Goal: Contribute content: Add original content to the website for others to see

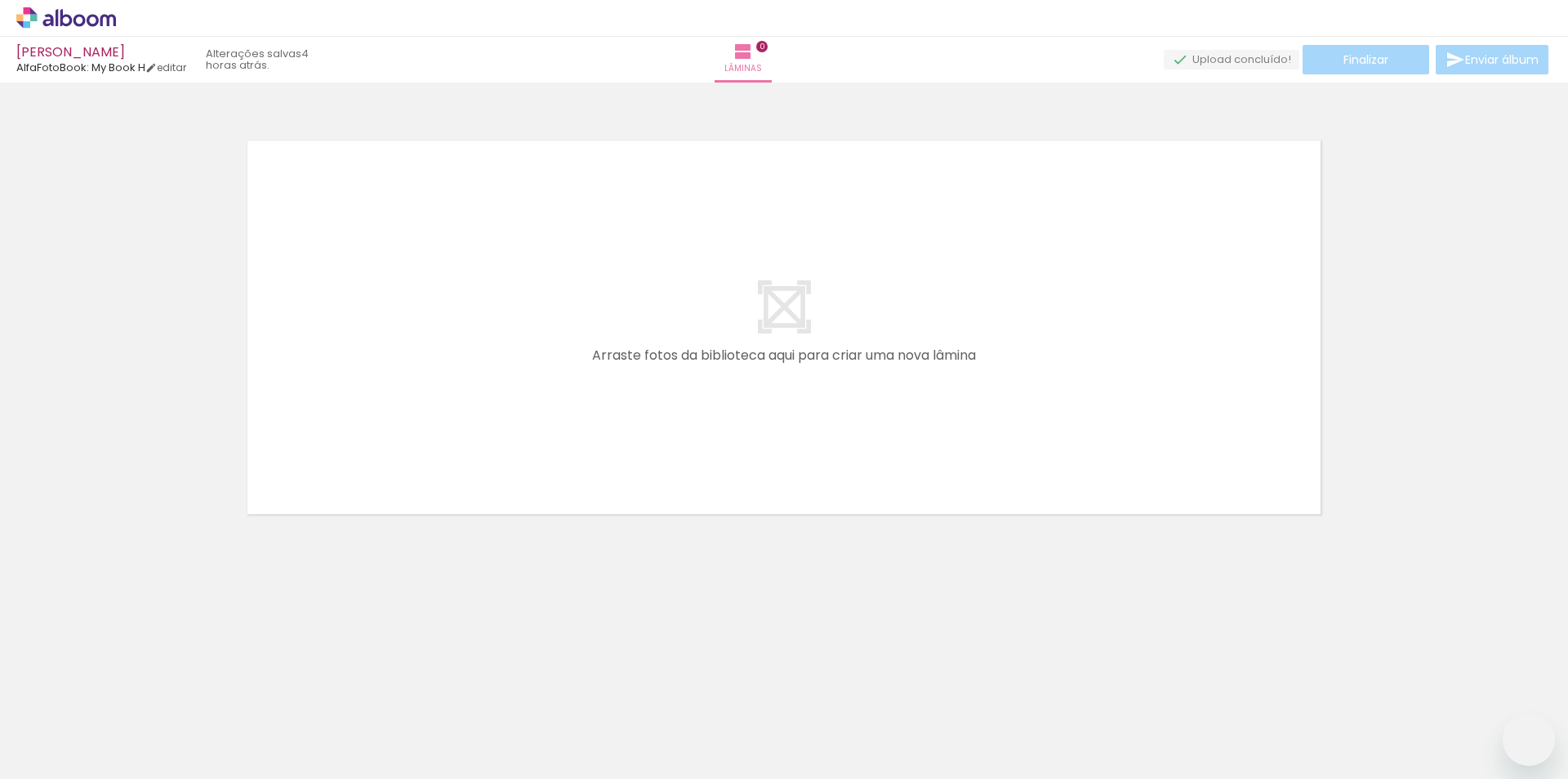
click at [527, 433] on quentale-workspace at bounding box center [784, 389] width 1568 height 779
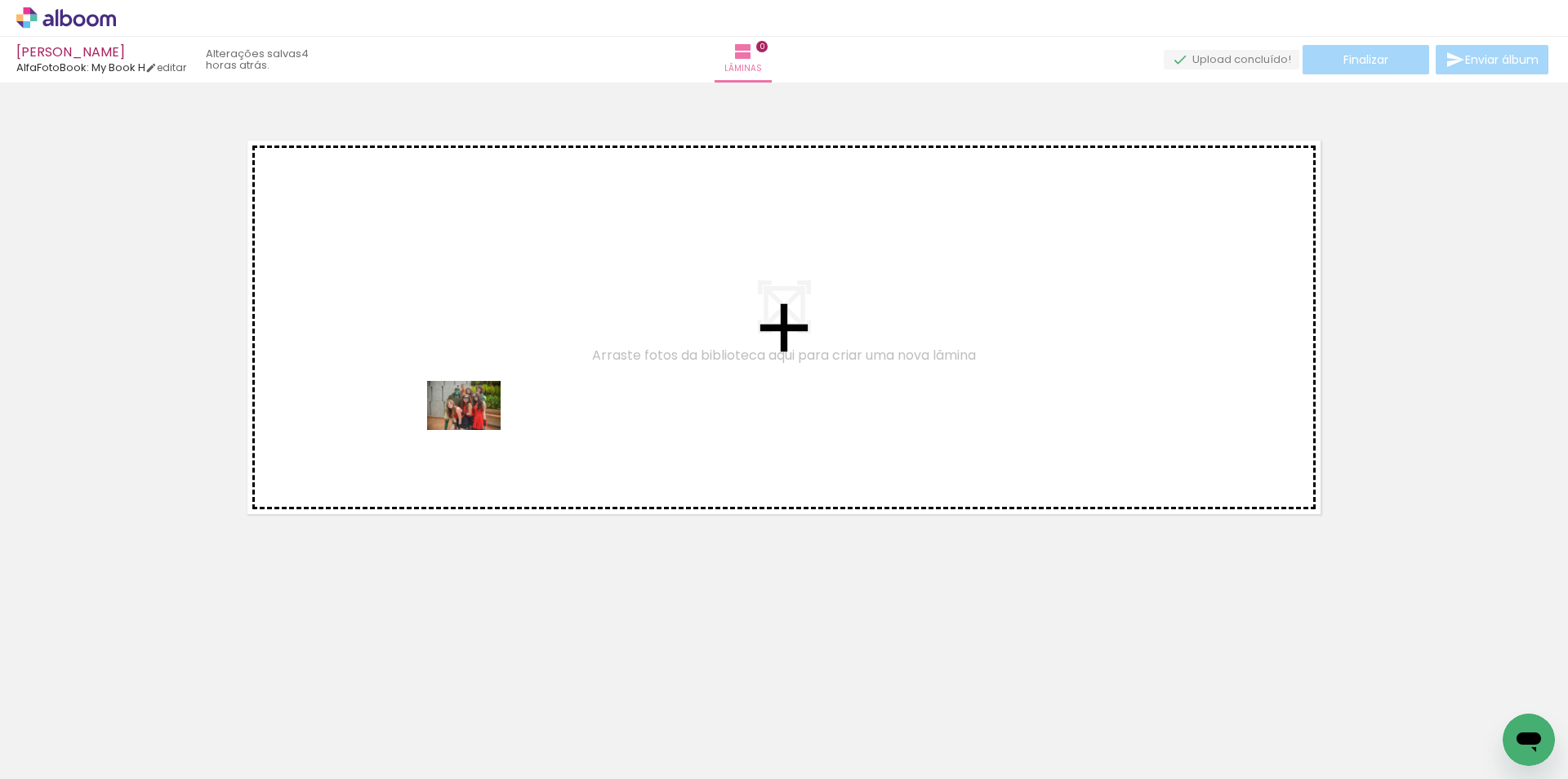
drag, startPoint x: 445, startPoint y: 728, endPoint x: 547, endPoint y: 708, distance: 103.9
click at [477, 429] on quentale-workspace at bounding box center [784, 389] width 1568 height 779
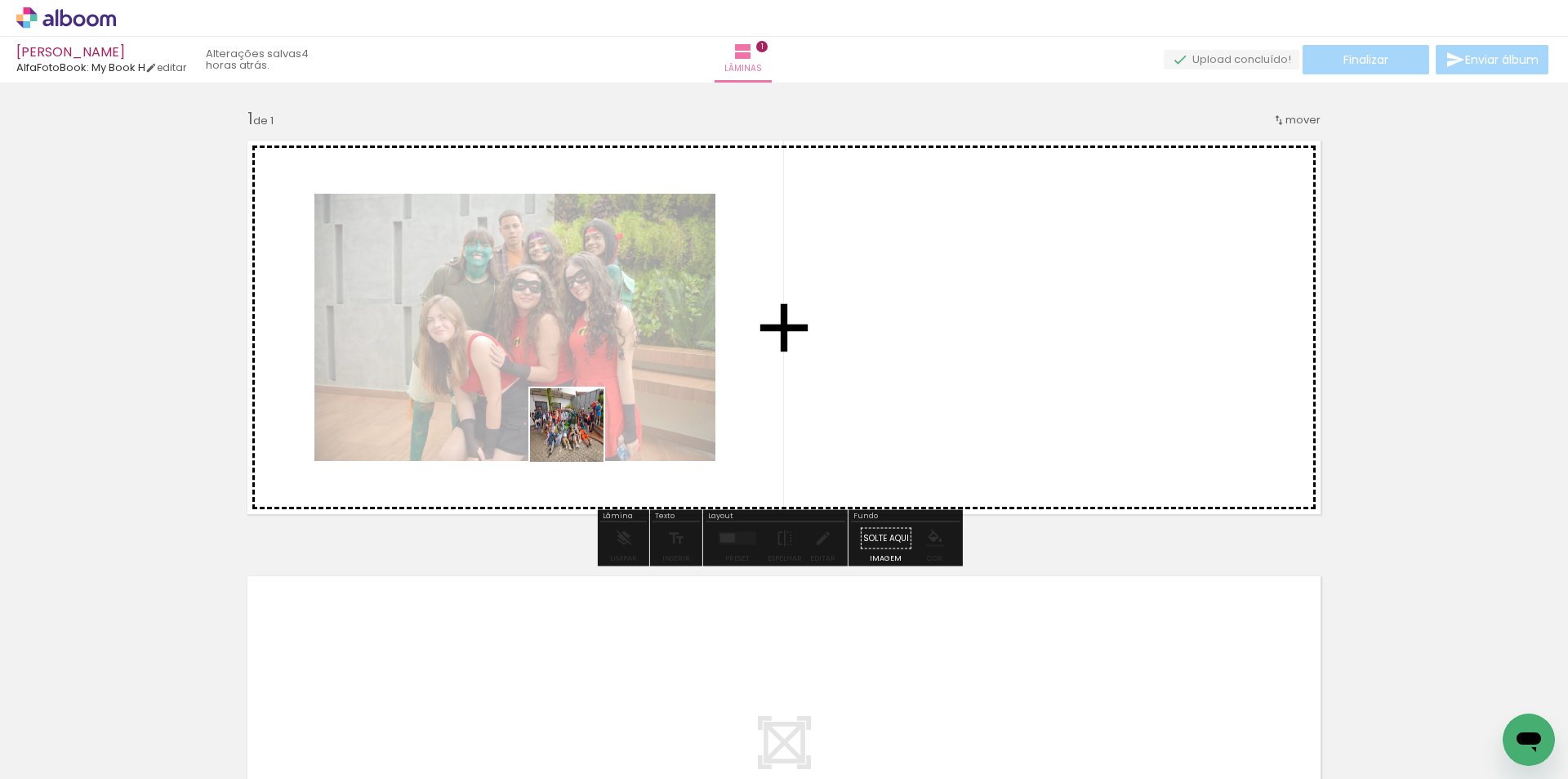
drag, startPoint x: 547, startPoint y: 727, endPoint x: 579, endPoint y: 434, distance: 294.7
click at [579, 434] on quentale-workspace at bounding box center [784, 389] width 1568 height 779
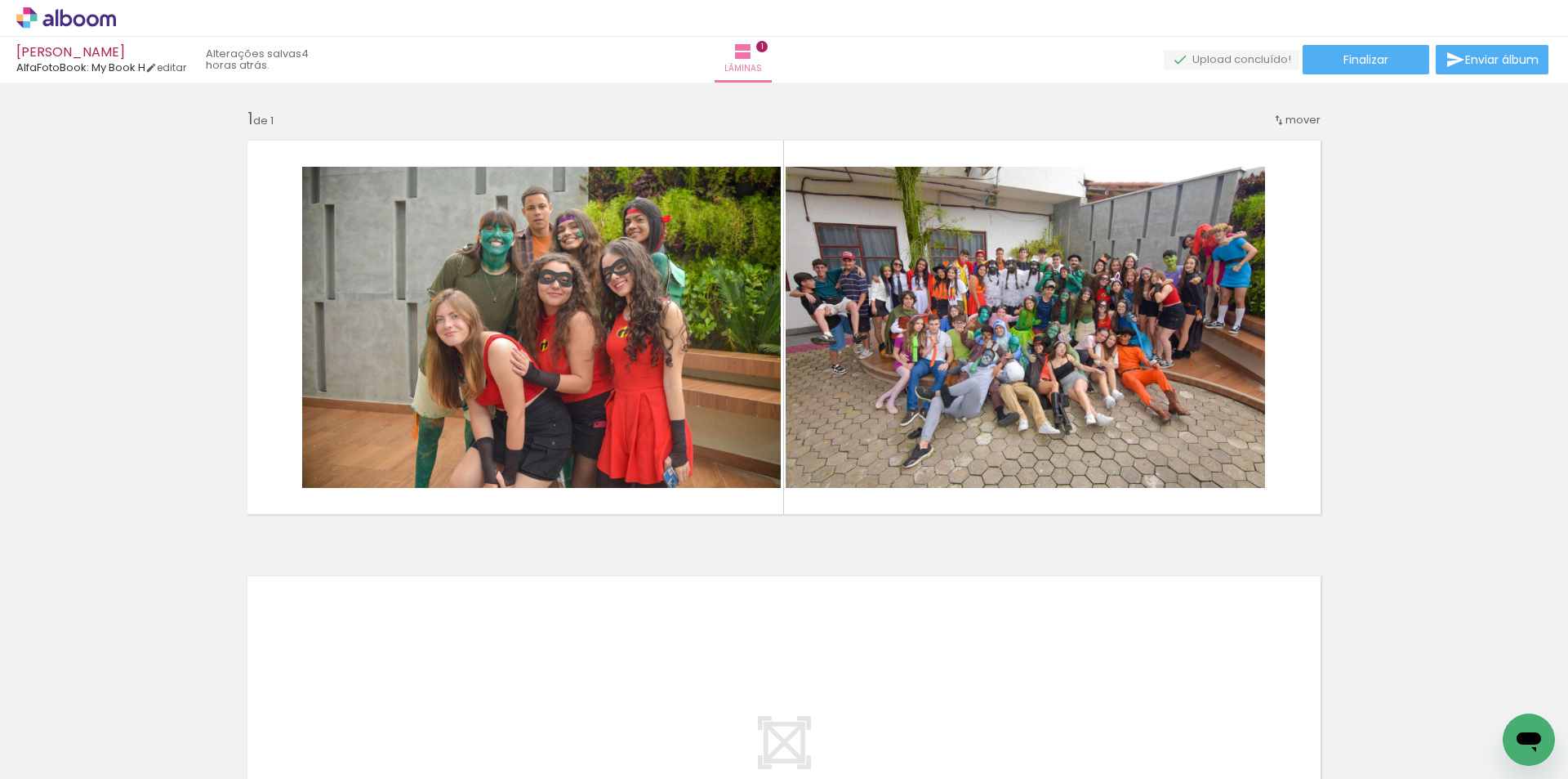
scroll to position [81, 0]
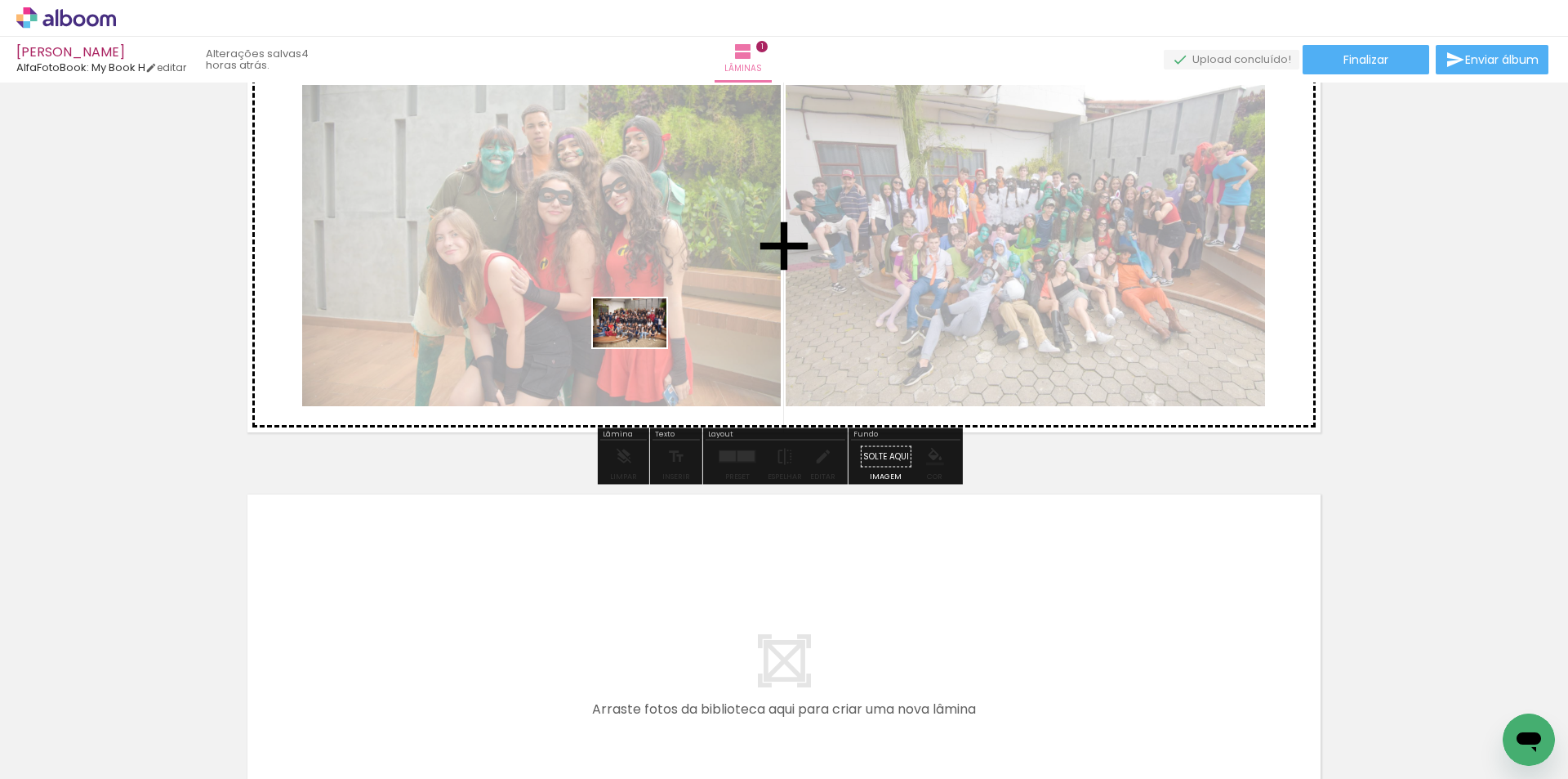
drag, startPoint x: 632, startPoint y: 732, endPoint x: 642, endPoint y: 347, distance: 385.1
click at [642, 347] on quentale-workspace at bounding box center [784, 389] width 1568 height 779
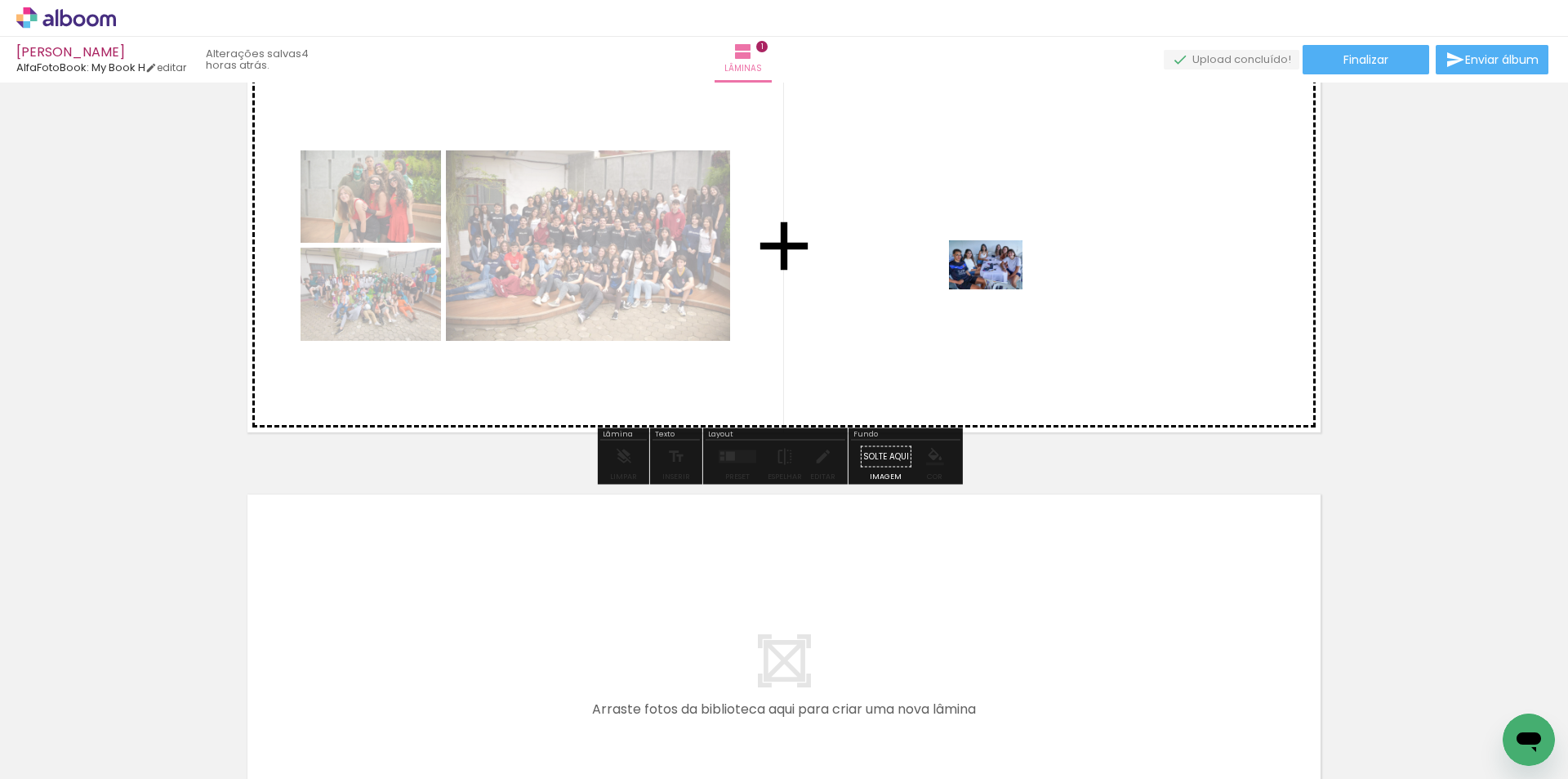
drag, startPoint x: 1078, startPoint y: 725, endPoint x: 814, endPoint y: 749, distance: 265.1
click at [995, 289] on quentale-workspace at bounding box center [784, 389] width 1568 height 779
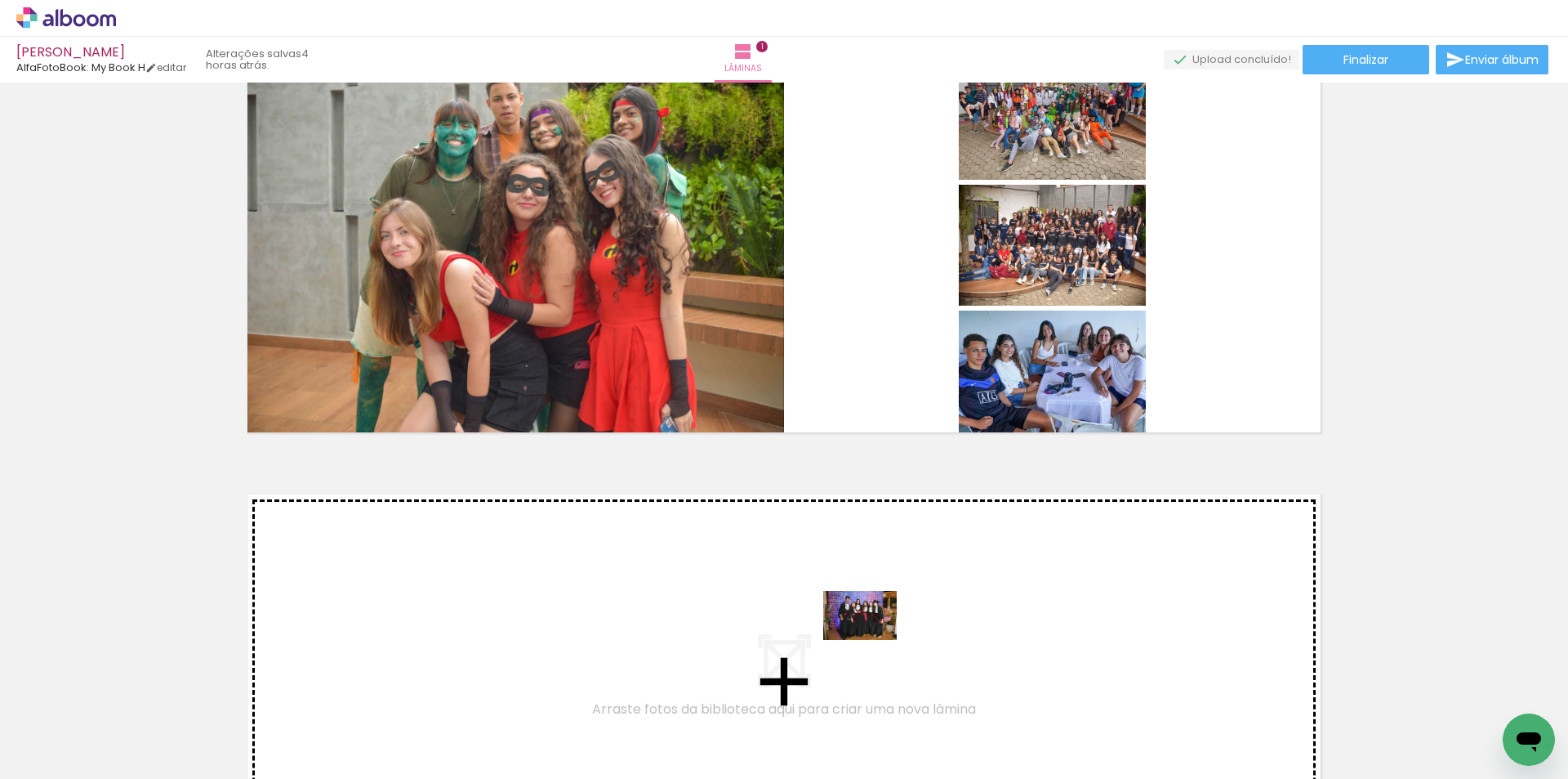
drag, startPoint x: 983, startPoint y: 730, endPoint x: 873, endPoint y: 640, distance: 142.1
click at [873, 640] on quentale-workspace at bounding box center [784, 389] width 1568 height 779
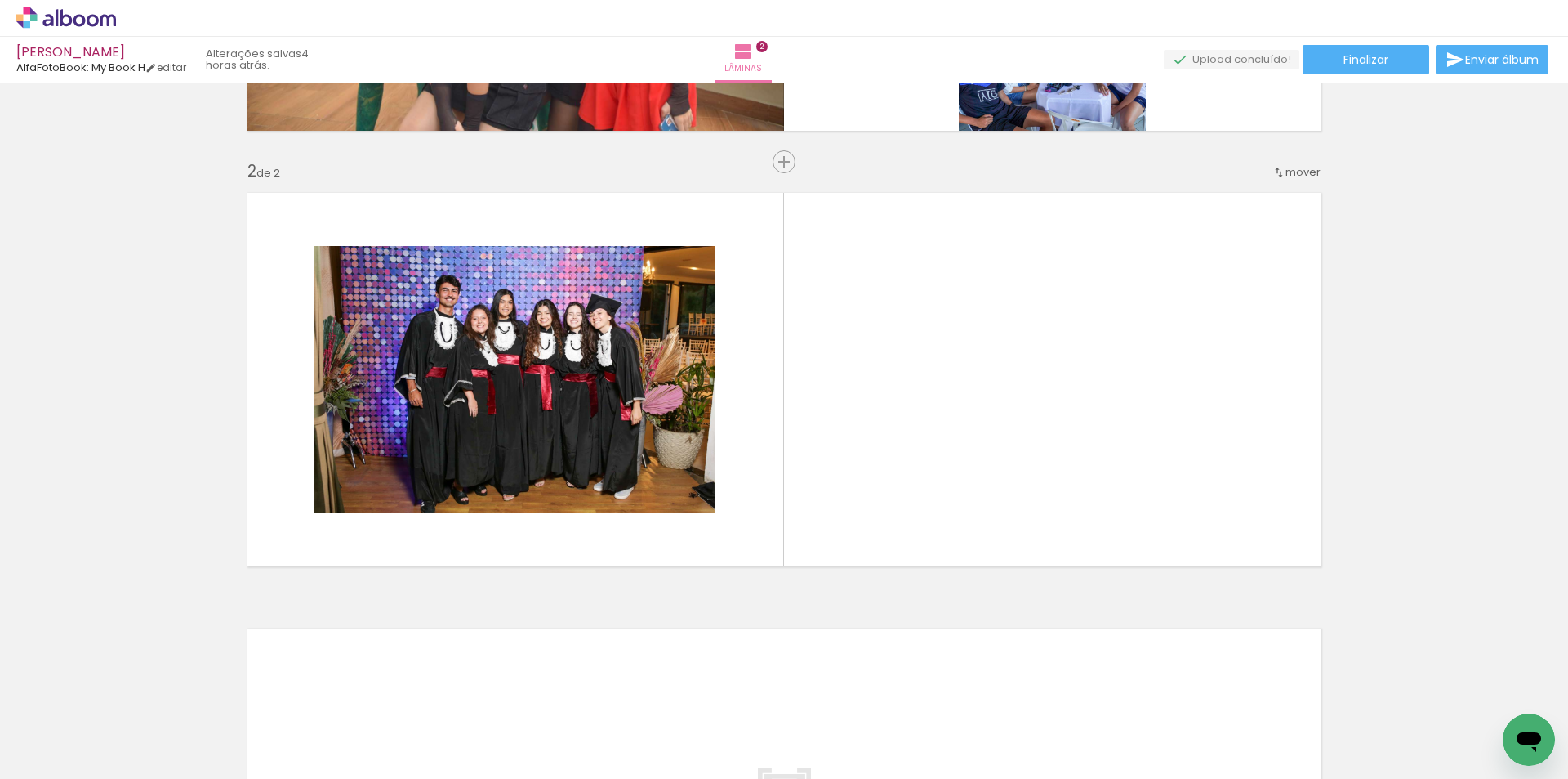
scroll to position [0, 307]
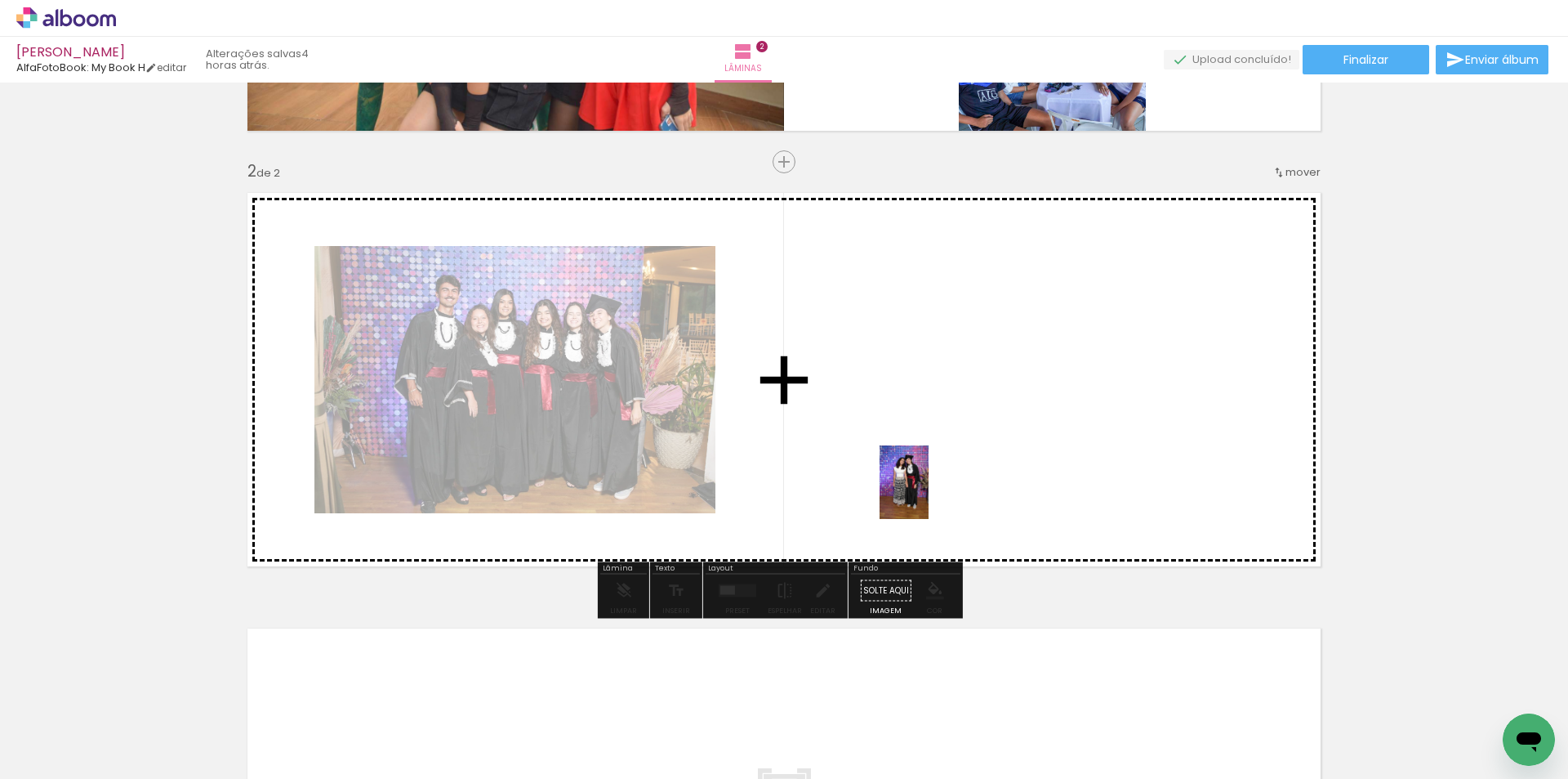
drag, startPoint x: 944, startPoint y: 716, endPoint x: 1056, endPoint y: 721, distance: 112.1
click at [929, 492] on quentale-workspace at bounding box center [784, 389] width 1568 height 779
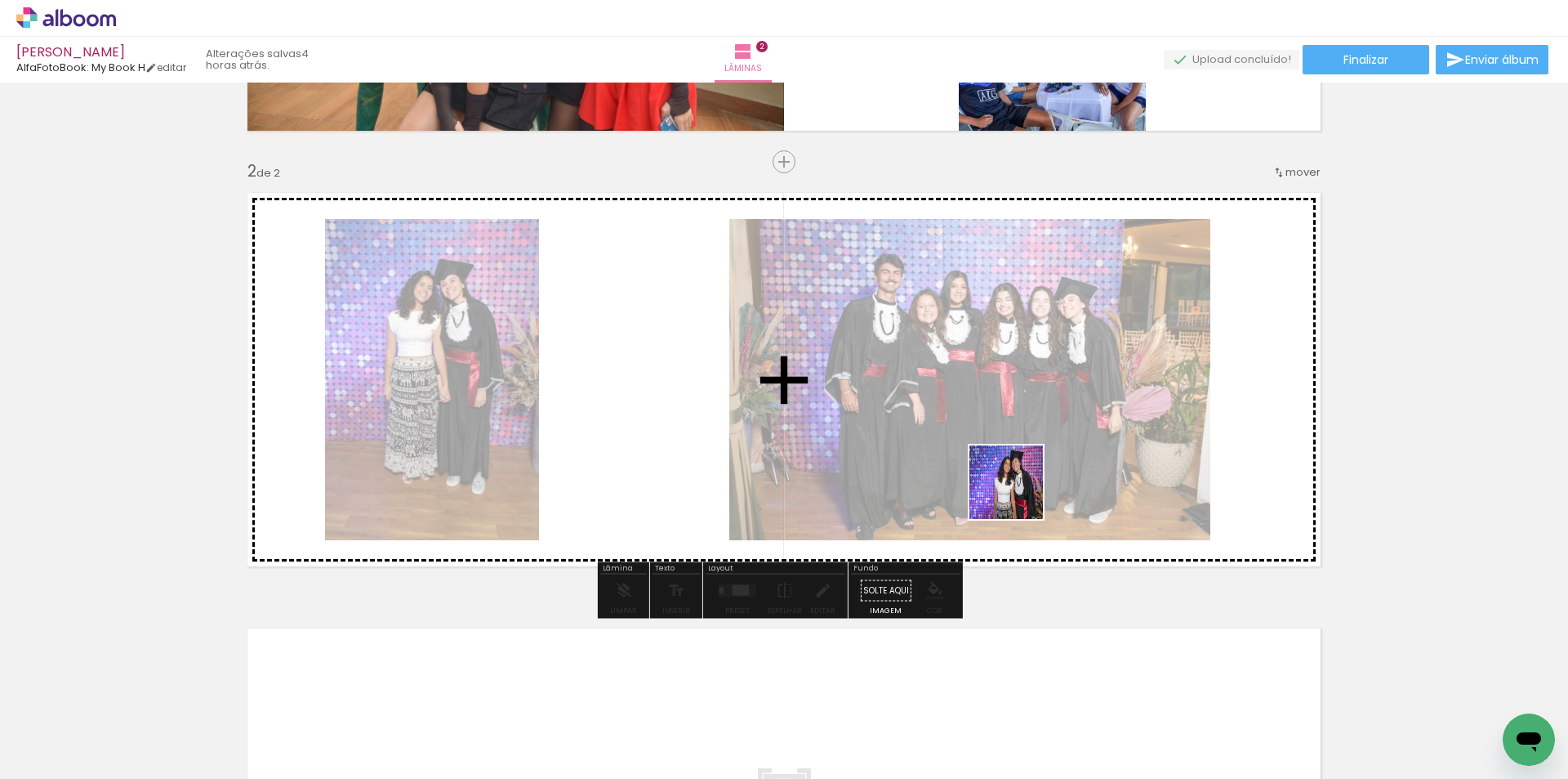
drag, startPoint x: 1056, startPoint y: 721, endPoint x: 1019, endPoint y: 494, distance: 230.0
click at [1019, 494] on quentale-workspace at bounding box center [784, 389] width 1568 height 779
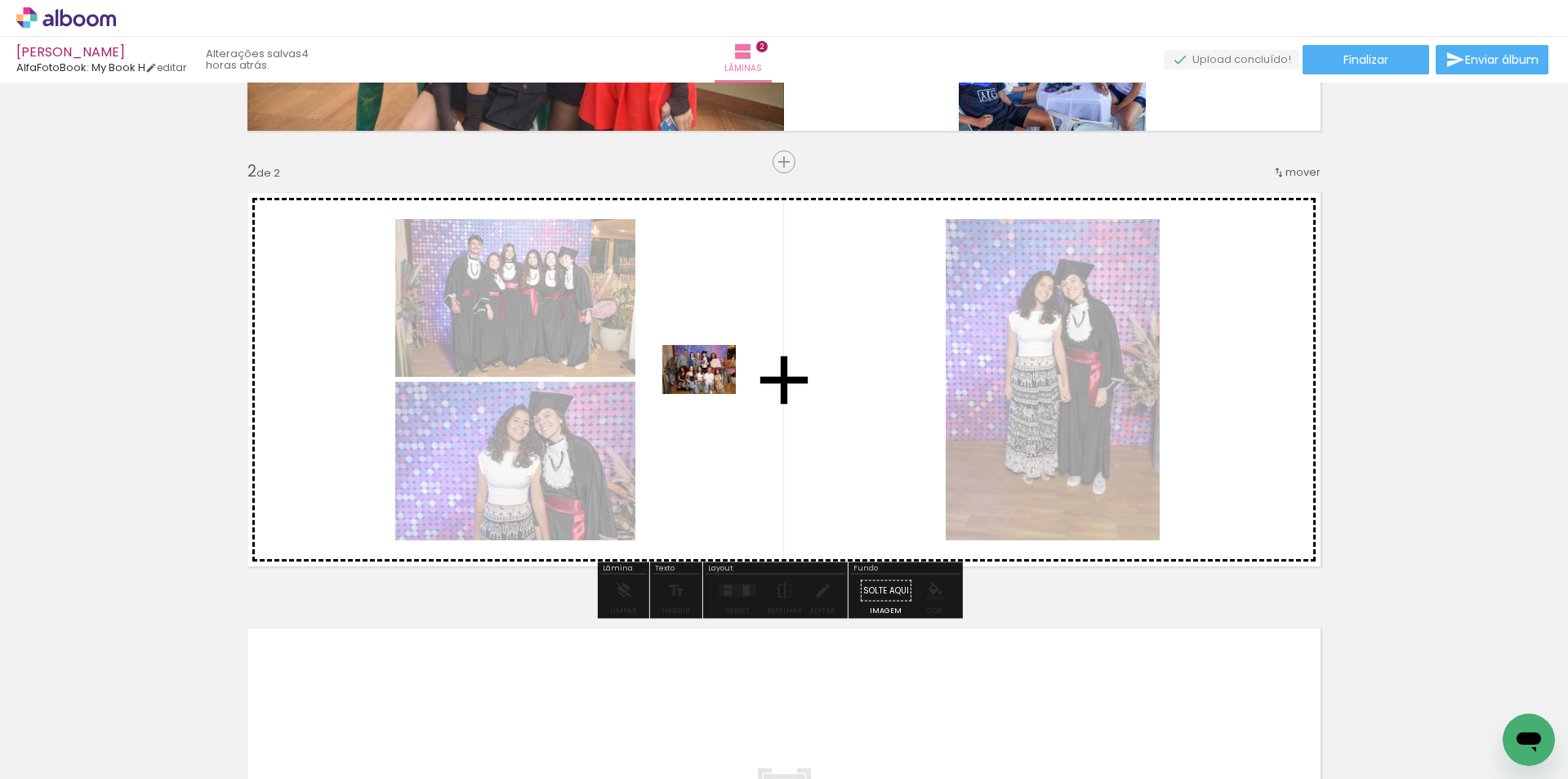
drag, startPoint x: 848, startPoint y: 733, endPoint x: 711, endPoint y: 394, distance: 365.6
click at [711, 394] on quentale-workspace at bounding box center [784, 389] width 1568 height 779
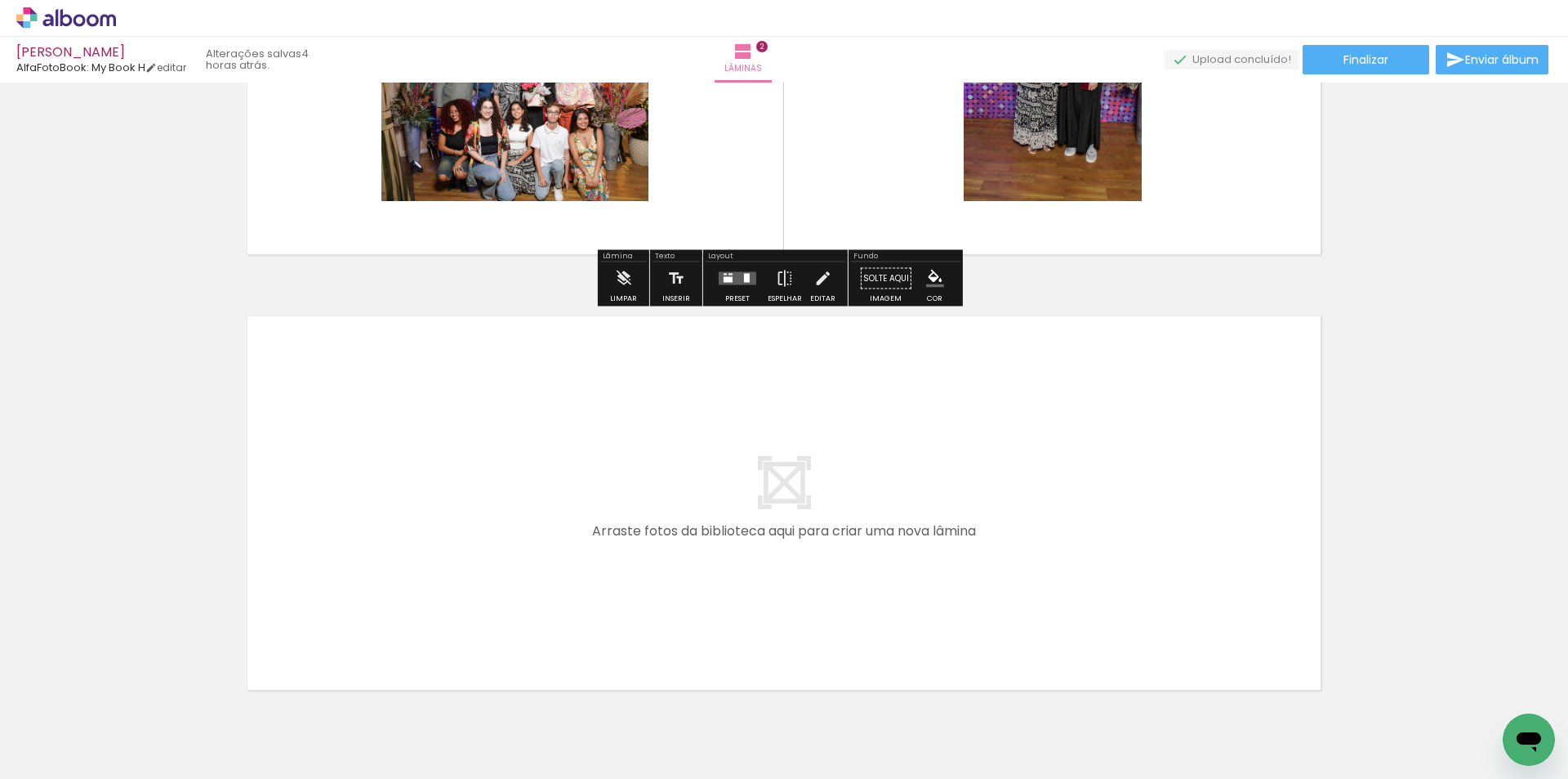
scroll to position [710, 0]
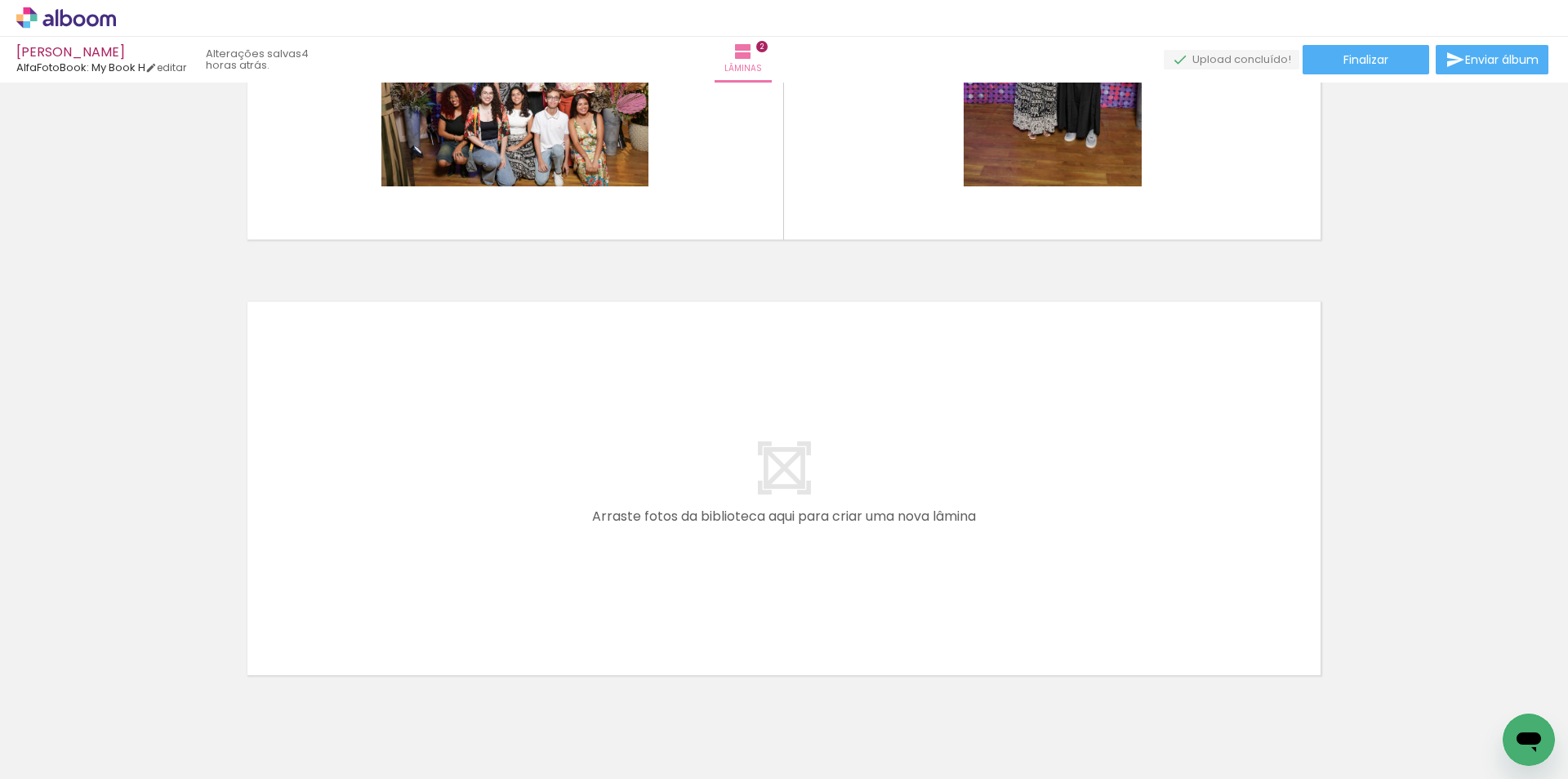
drag, startPoint x: 1138, startPoint y: 726, endPoint x: 1235, endPoint y: 720, distance: 97.2
click at [1101, 594] on quentale-workspace at bounding box center [784, 389] width 1568 height 779
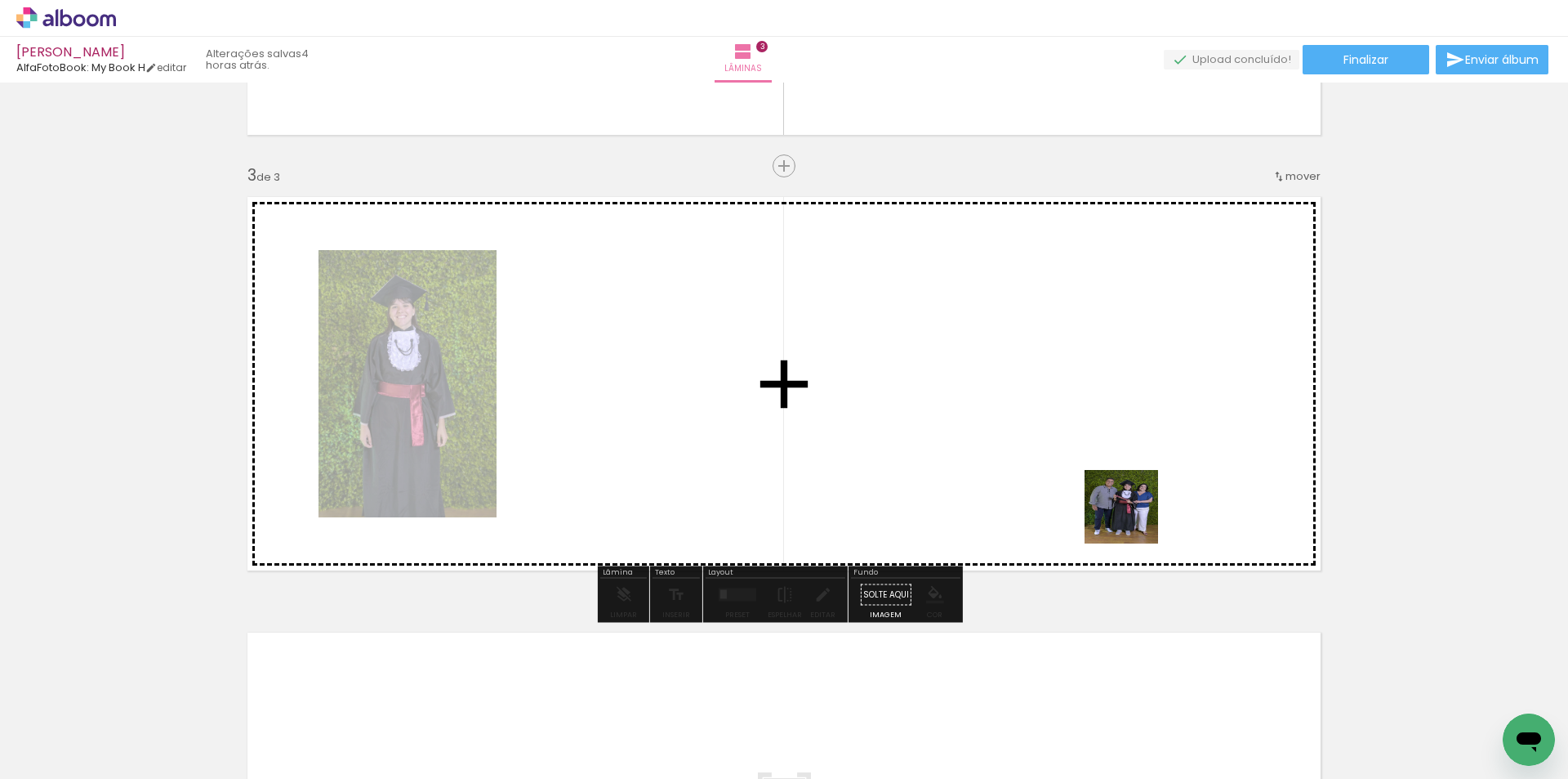
scroll to position [819, 0]
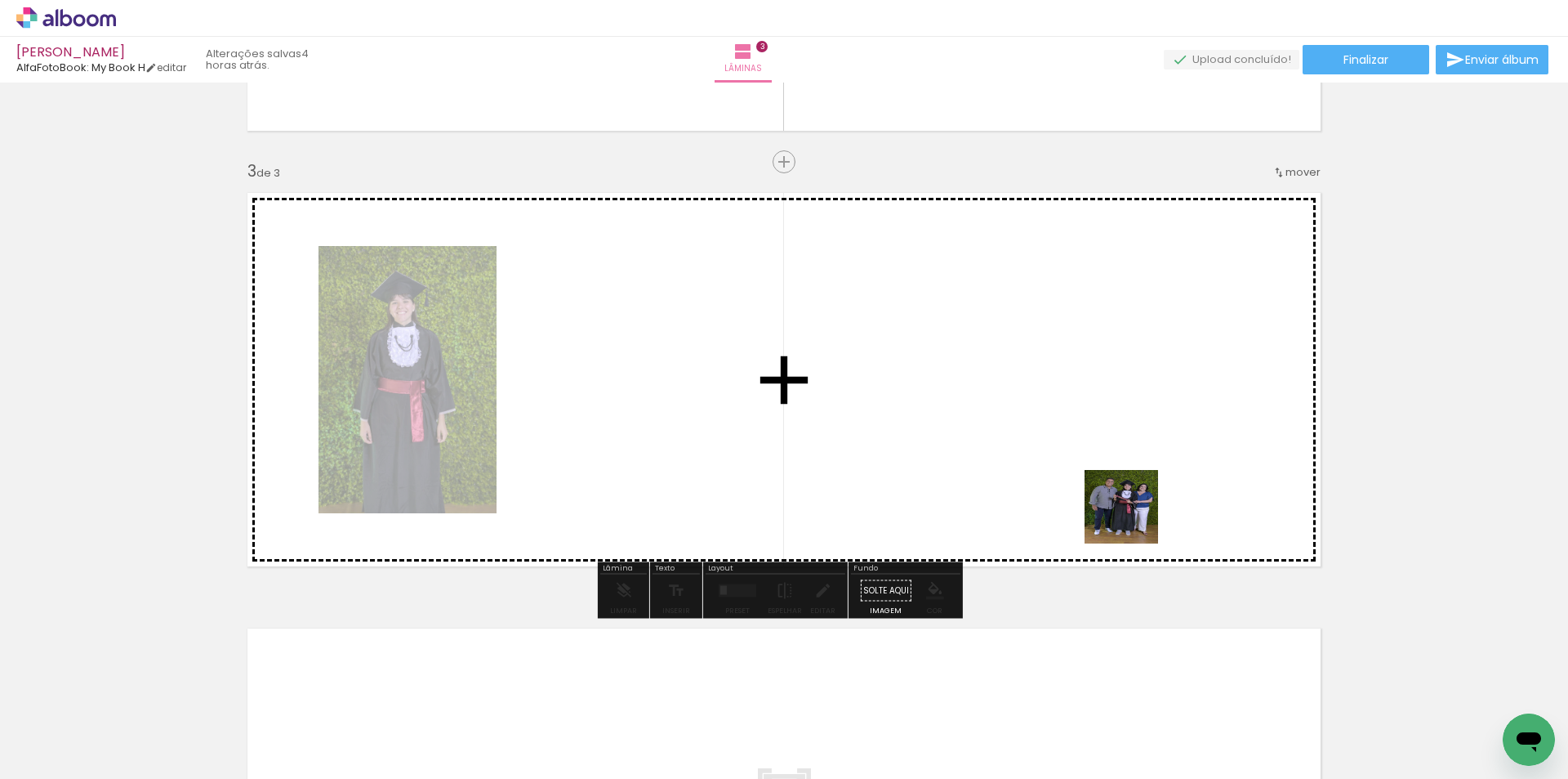
drag, startPoint x: 1234, startPoint y: 713, endPoint x: 1351, endPoint y: 721, distance: 117.3
click at [1131, 518] on quentale-workspace at bounding box center [784, 389] width 1568 height 779
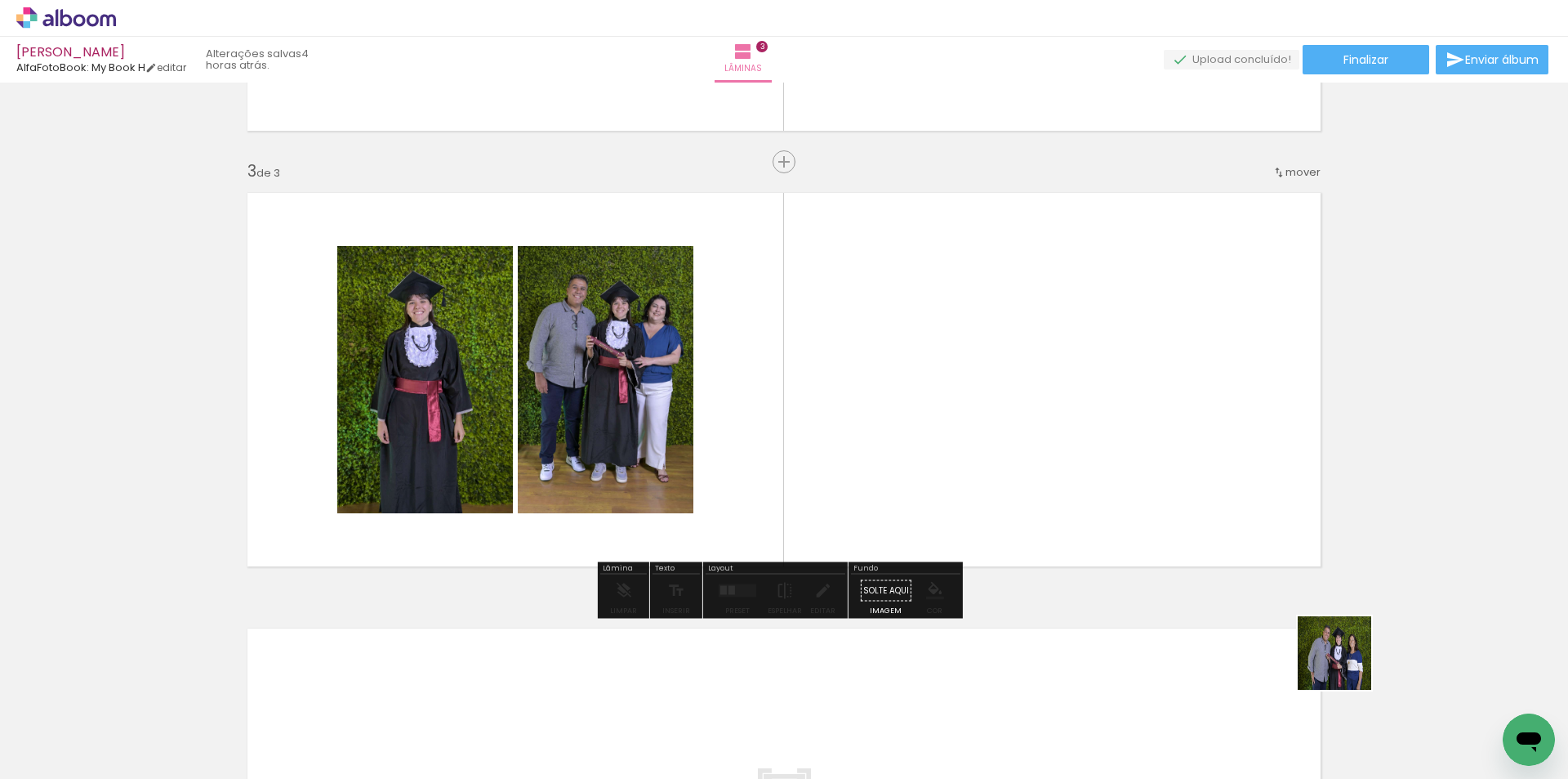
drag, startPoint x: 1411, startPoint y: 730, endPoint x: 1162, endPoint y: 606, distance: 278.2
click at [1162, 484] on quentale-workspace at bounding box center [784, 389] width 1568 height 779
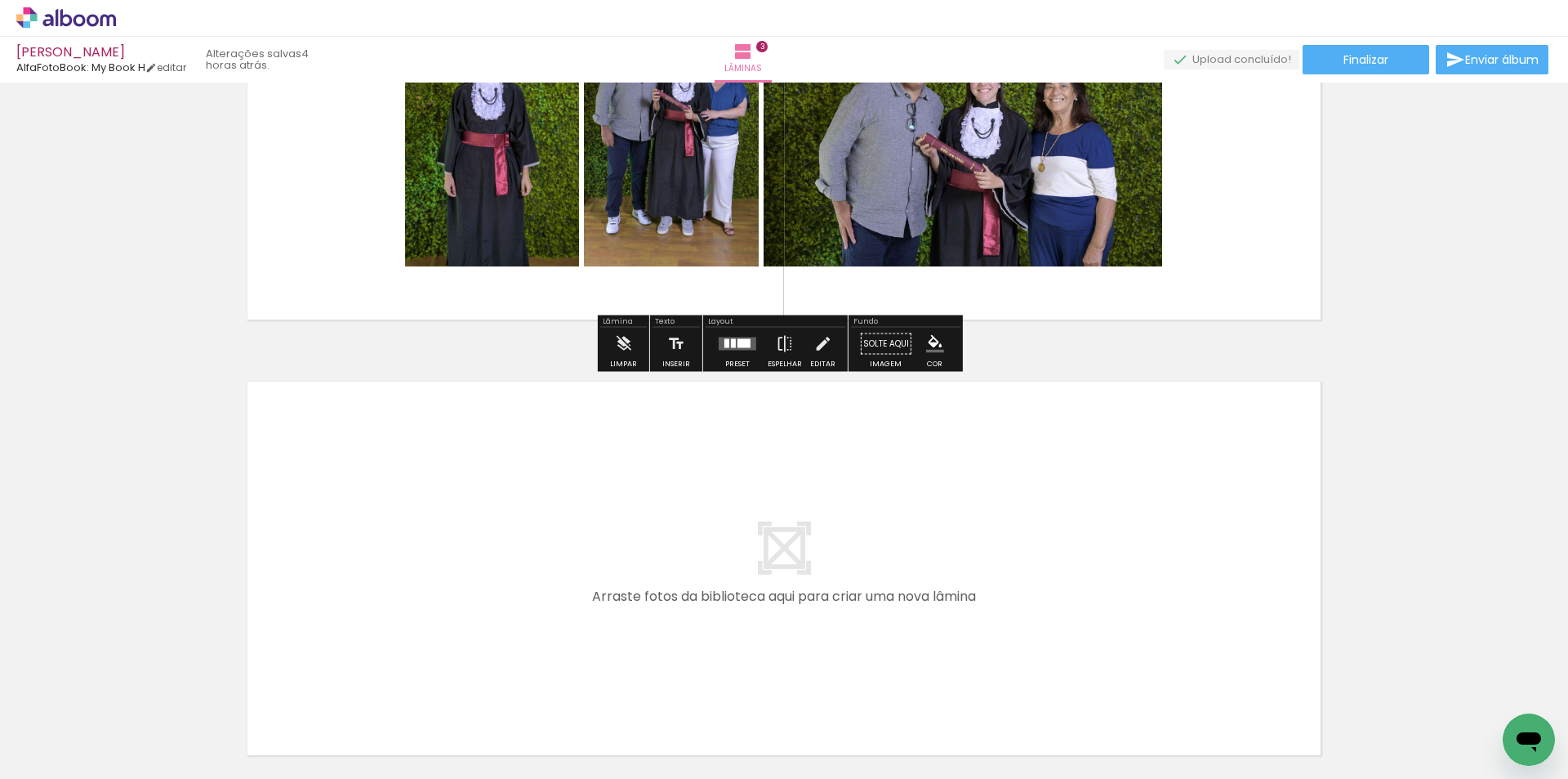
scroll to position [1146, 0]
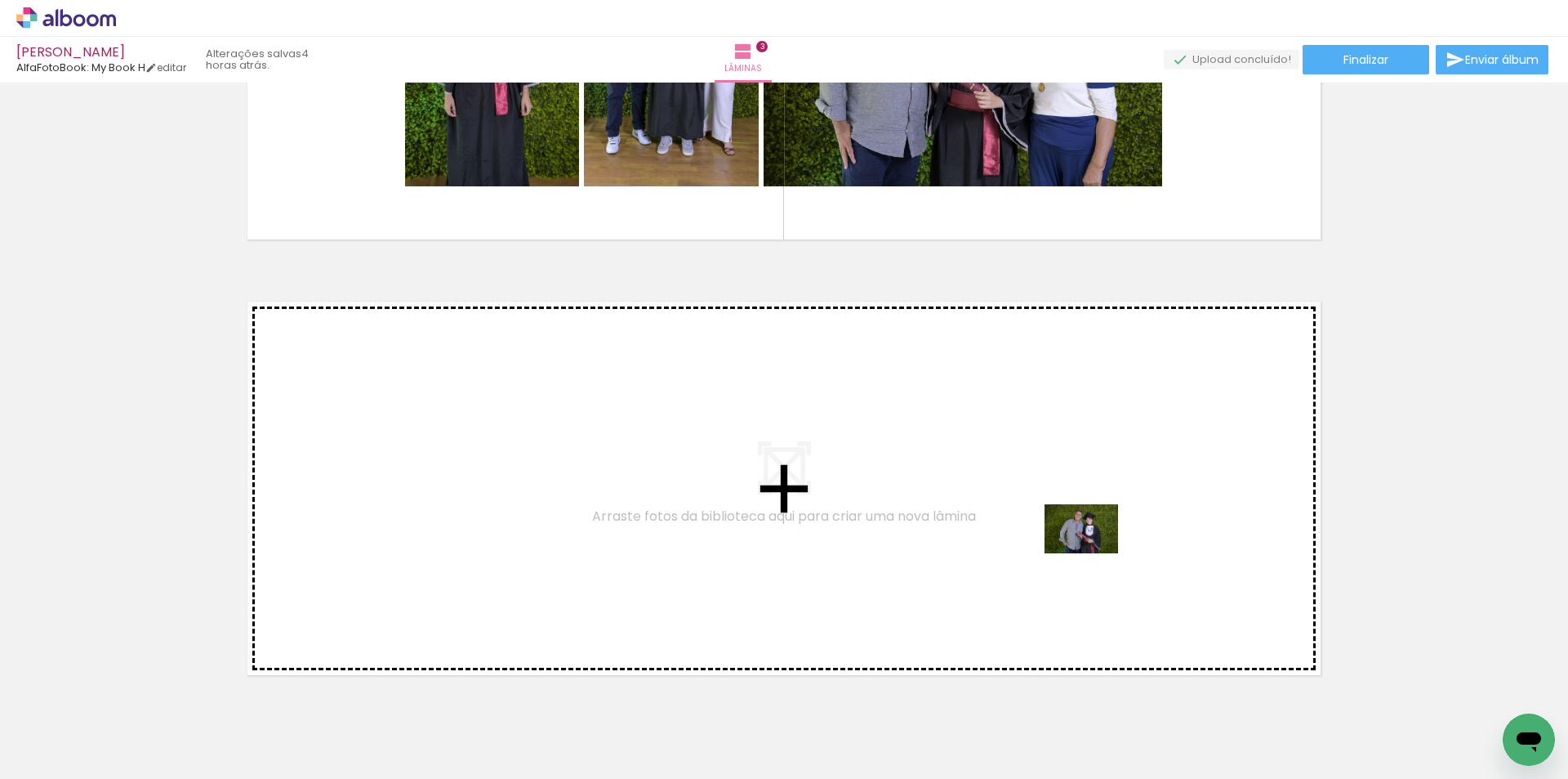
drag, startPoint x: 1304, startPoint y: 708, endPoint x: 1093, endPoint y: 554, distance: 261.2
click at [1093, 554] on quentale-workspace at bounding box center [784, 389] width 1568 height 779
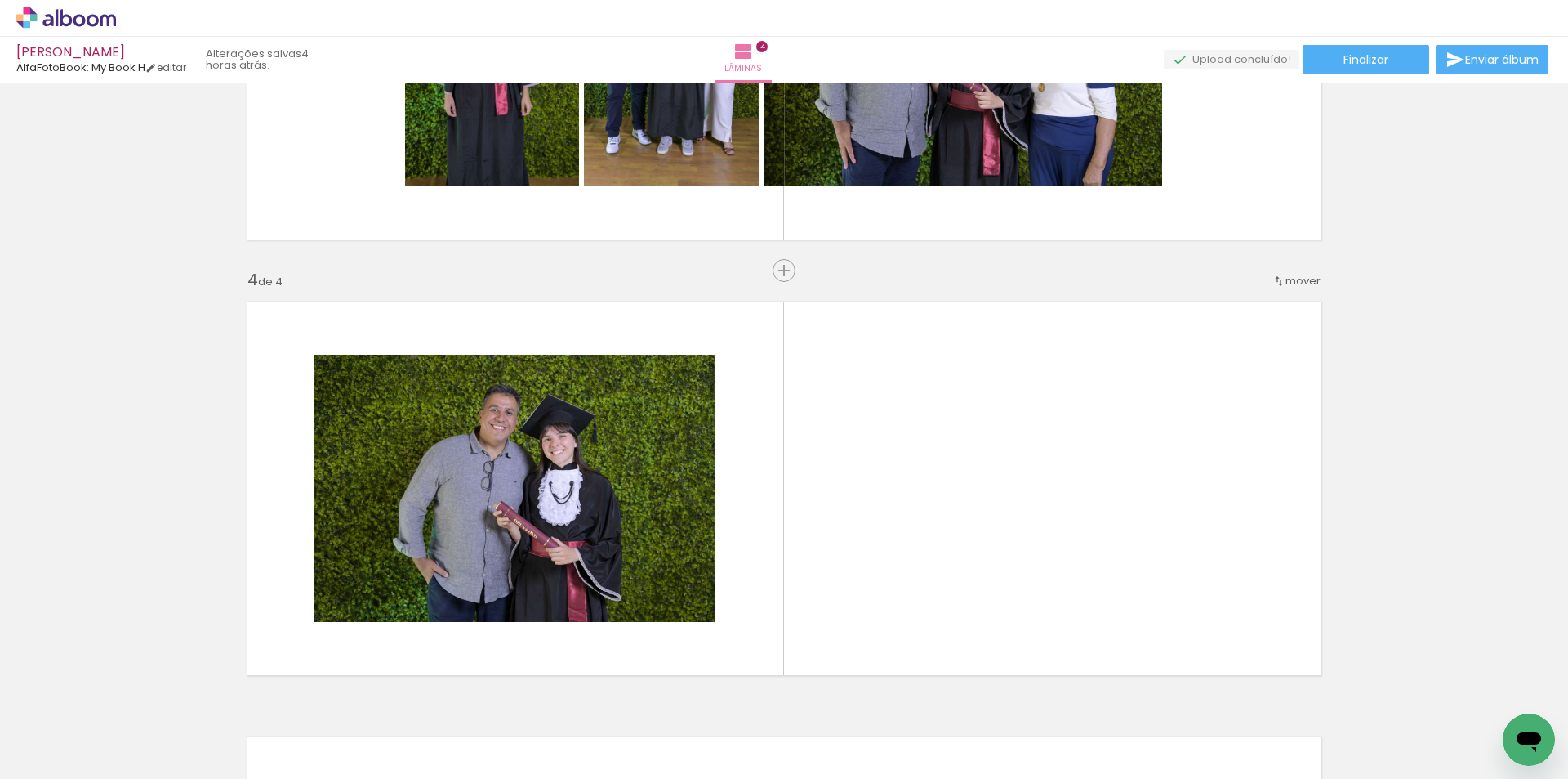
scroll to position [1254, 0]
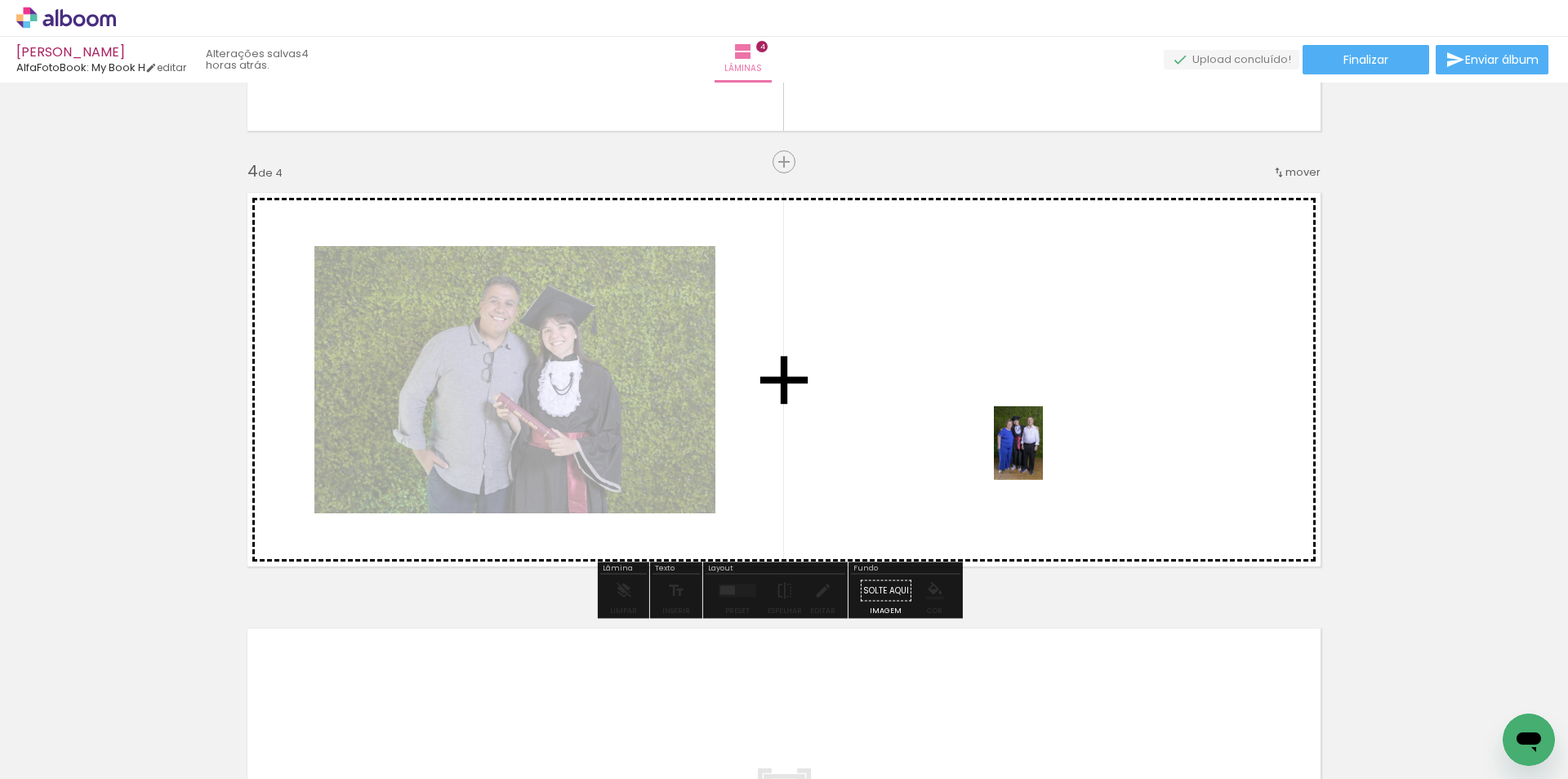
drag, startPoint x: 1499, startPoint y: 716, endPoint x: 1043, endPoint y: 455, distance: 525.4
click at [1043, 455] on quentale-workspace at bounding box center [784, 389] width 1568 height 779
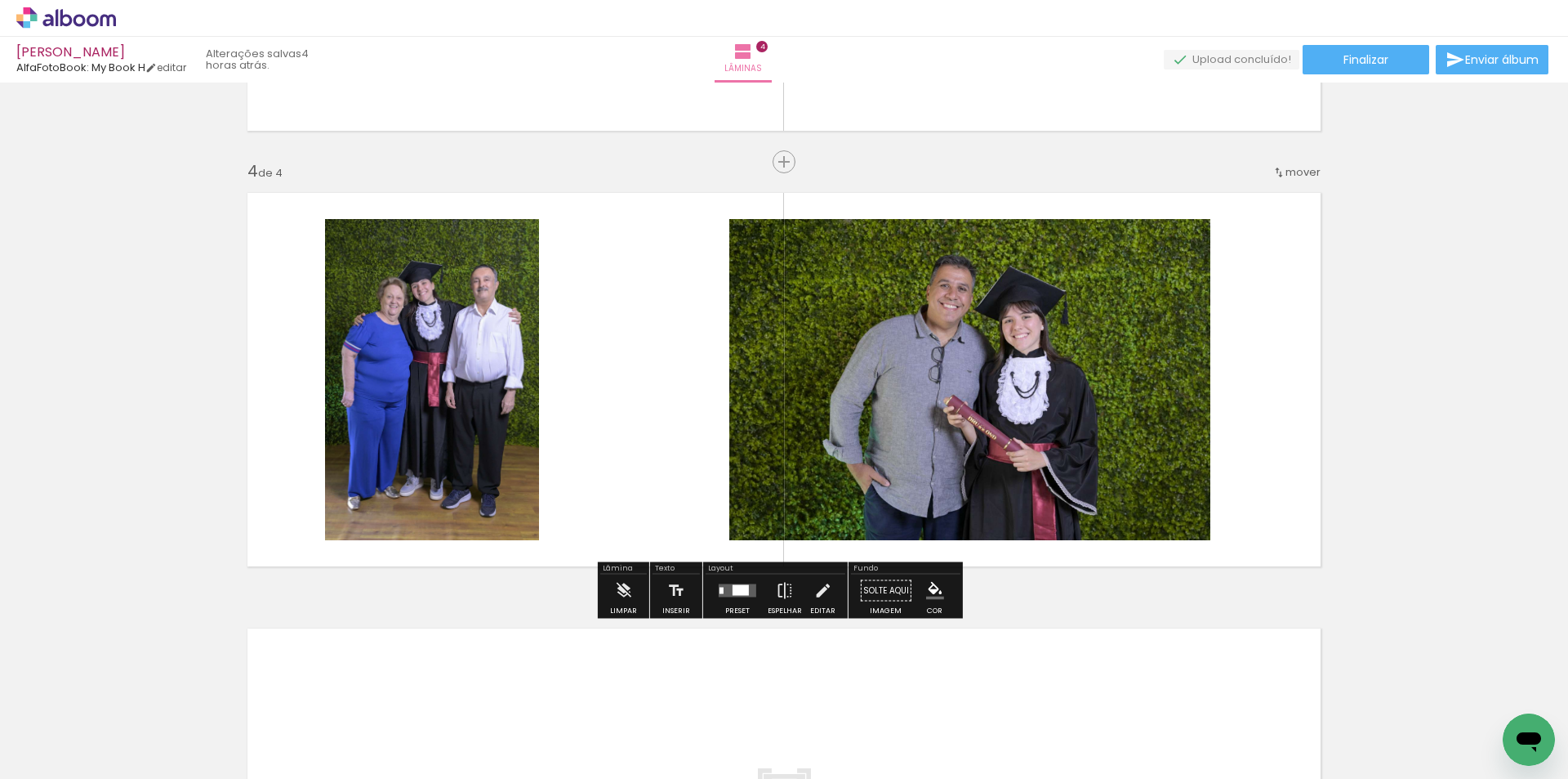
scroll to position [0, 907]
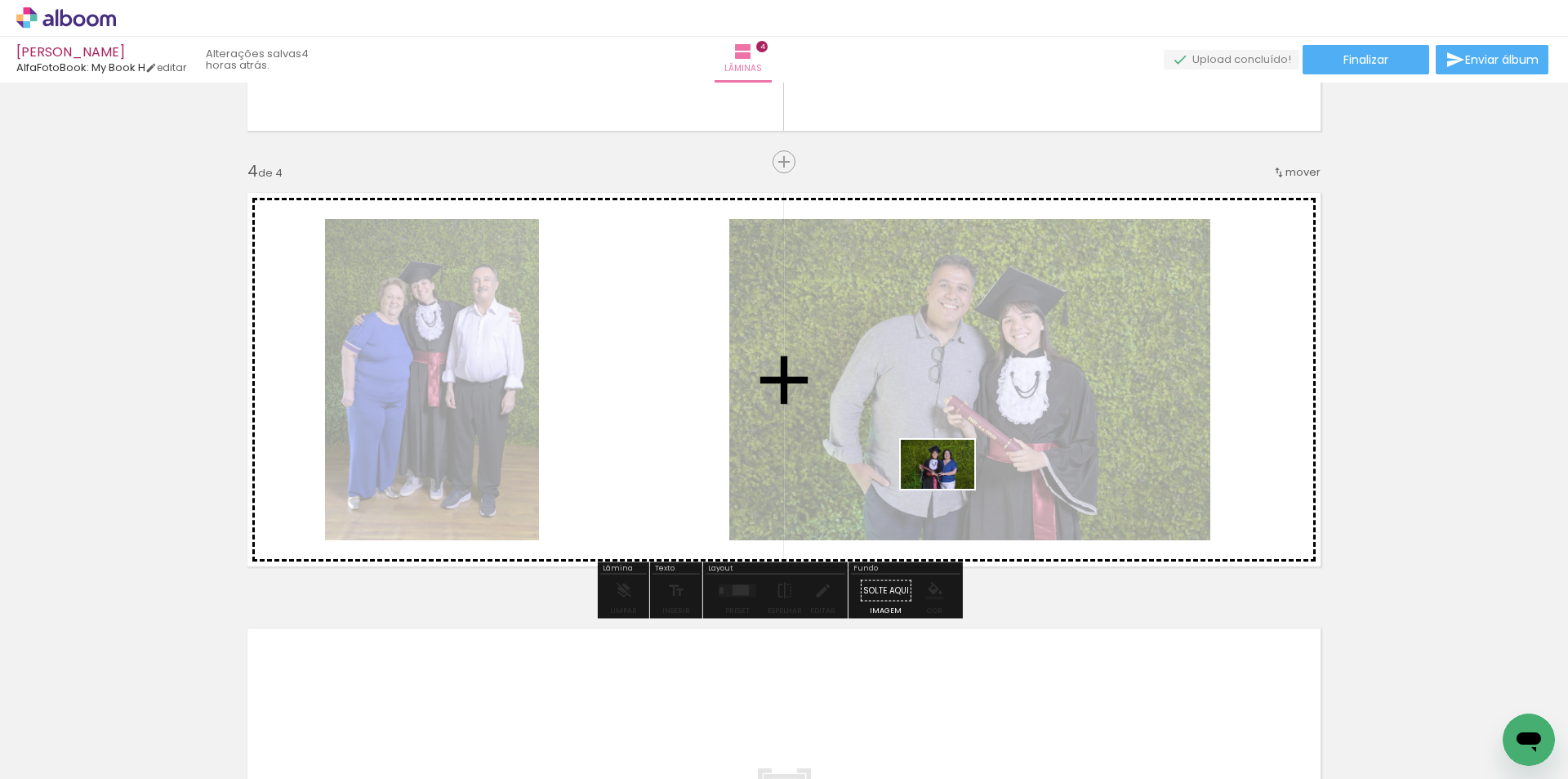
drag, startPoint x: 1080, startPoint y: 727, endPoint x: 950, endPoint y: 489, distance: 271.2
click at [950, 489] on quentale-workspace at bounding box center [784, 389] width 1568 height 779
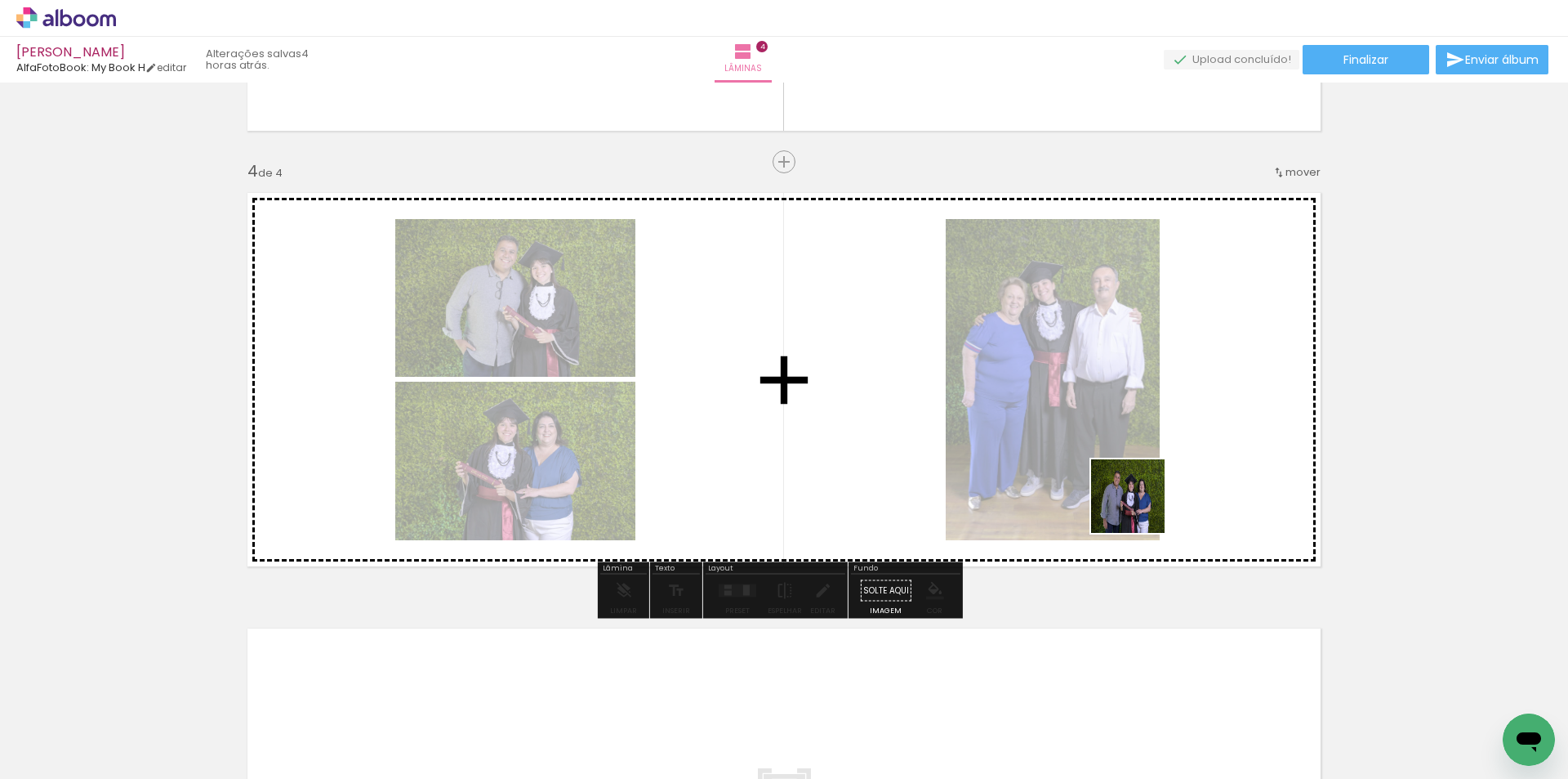
drag, startPoint x: 1169, startPoint y: 726, endPoint x: 1134, endPoint y: 469, distance: 259.4
click at [1134, 469] on quentale-workspace at bounding box center [784, 389] width 1568 height 779
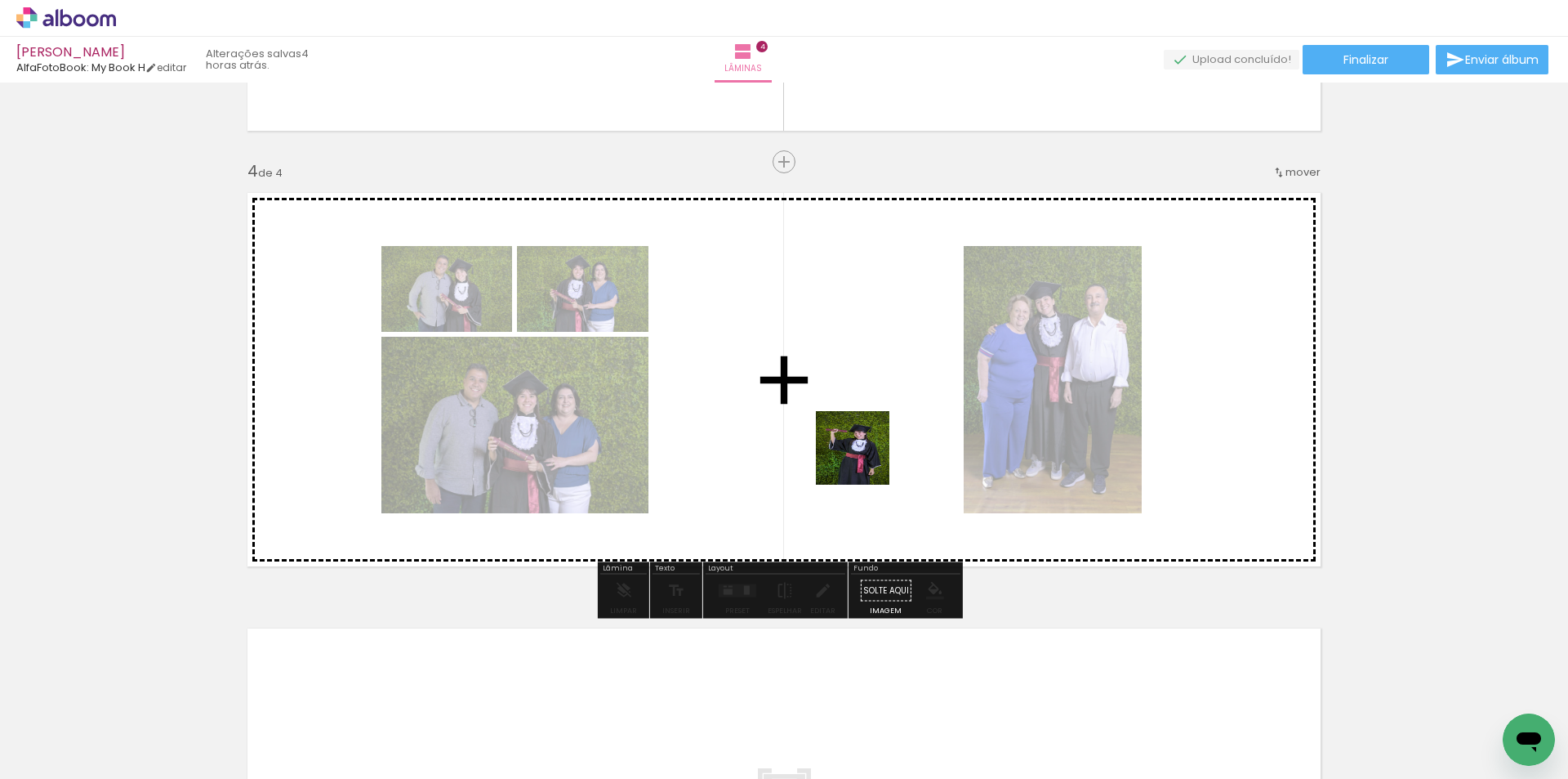
drag, startPoint x: 1008, startPoint y: 694, endPoint x: 865, endPoint y: 460, distance: 274.2
click at [865, 460] on quentale-workspace at bounding box center [784, 389] width 1568 height 779
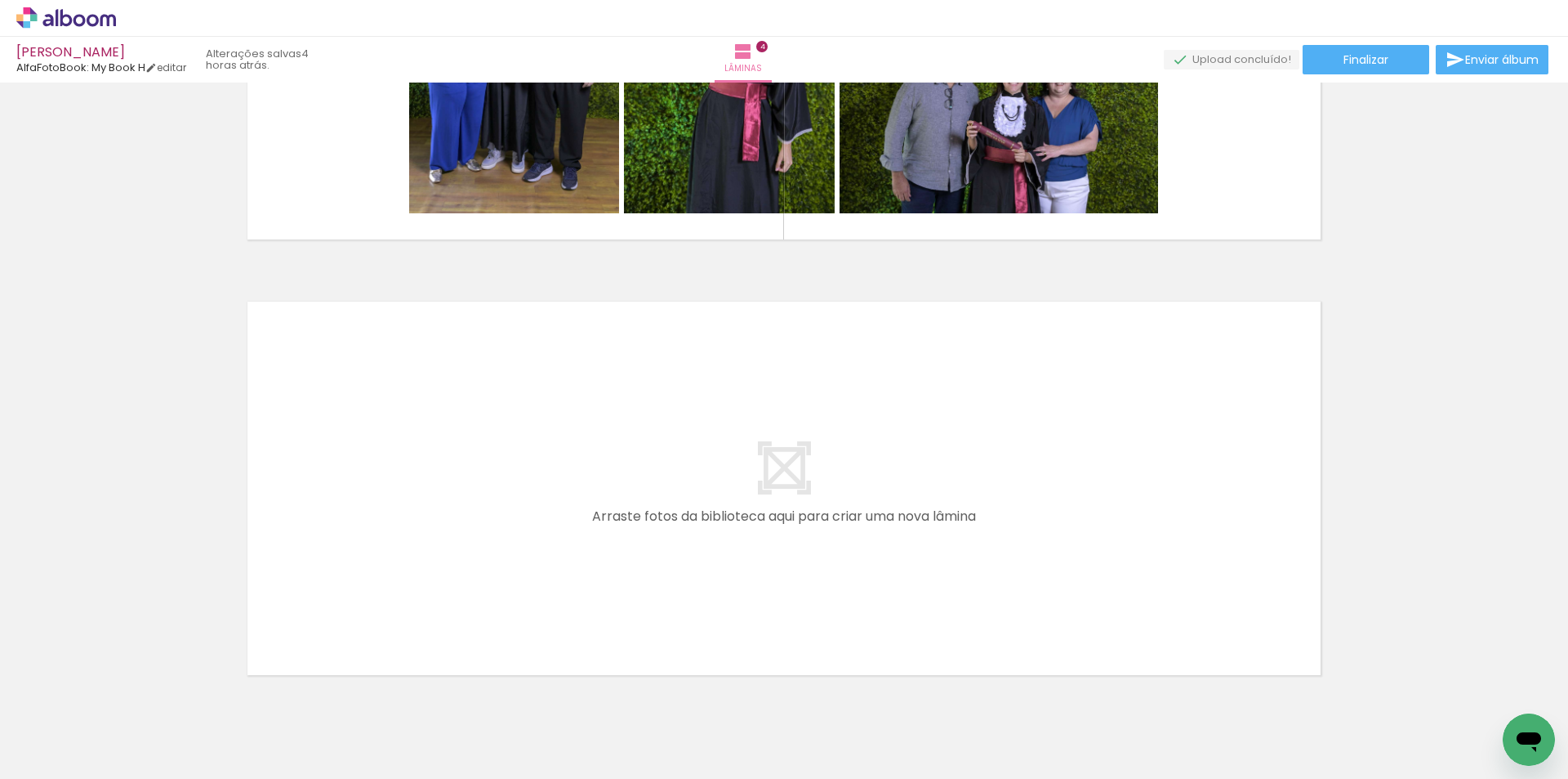
scroll to position [0, 0]
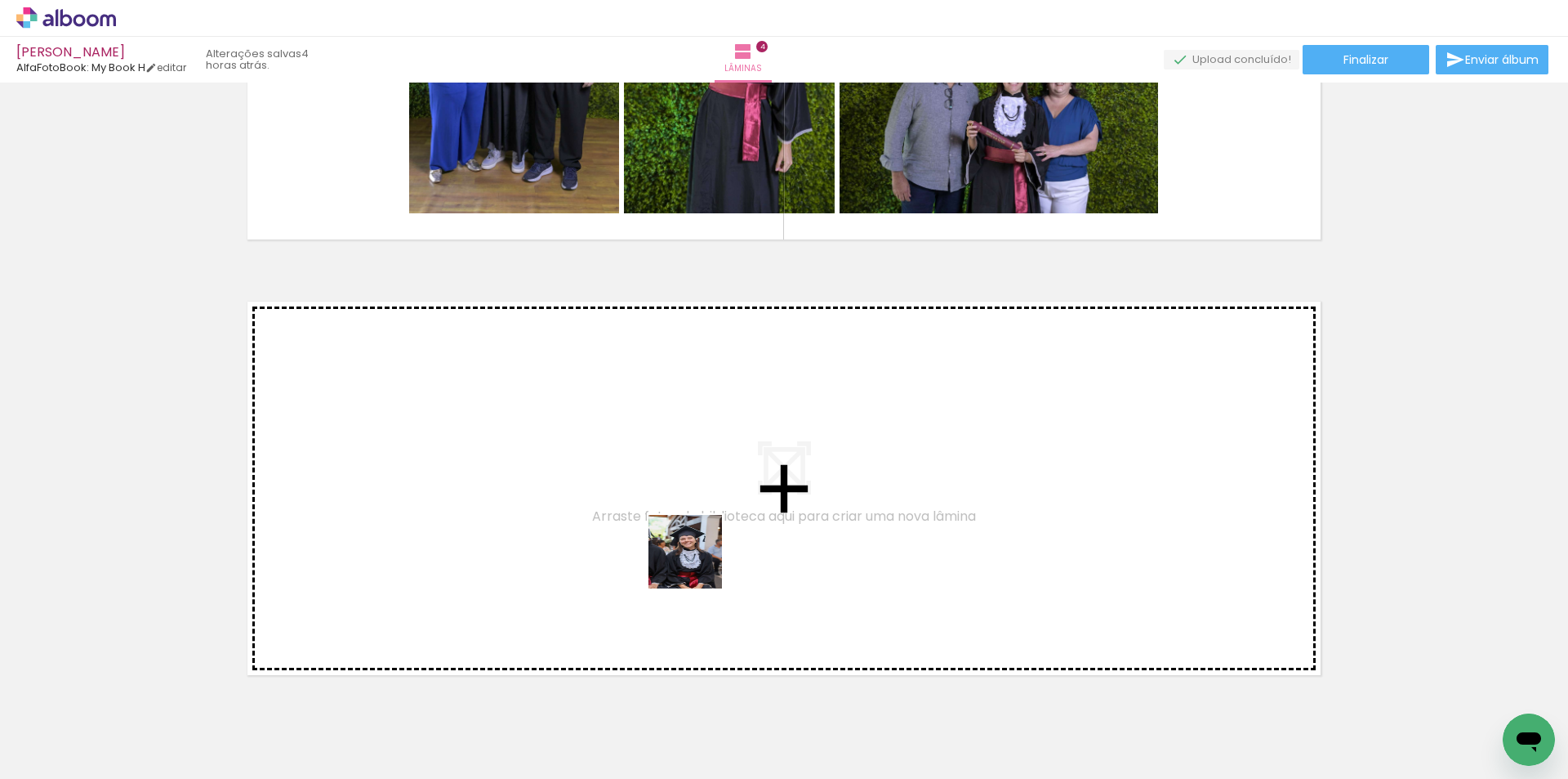
drag, startPoint x: 723, startPoint y: 722, endPoint x: 784, endPoint y: 727, distance: 61.2
click at [697, 562] on quentale-workspace at bounding box center [784, 389] width 1568 height 779
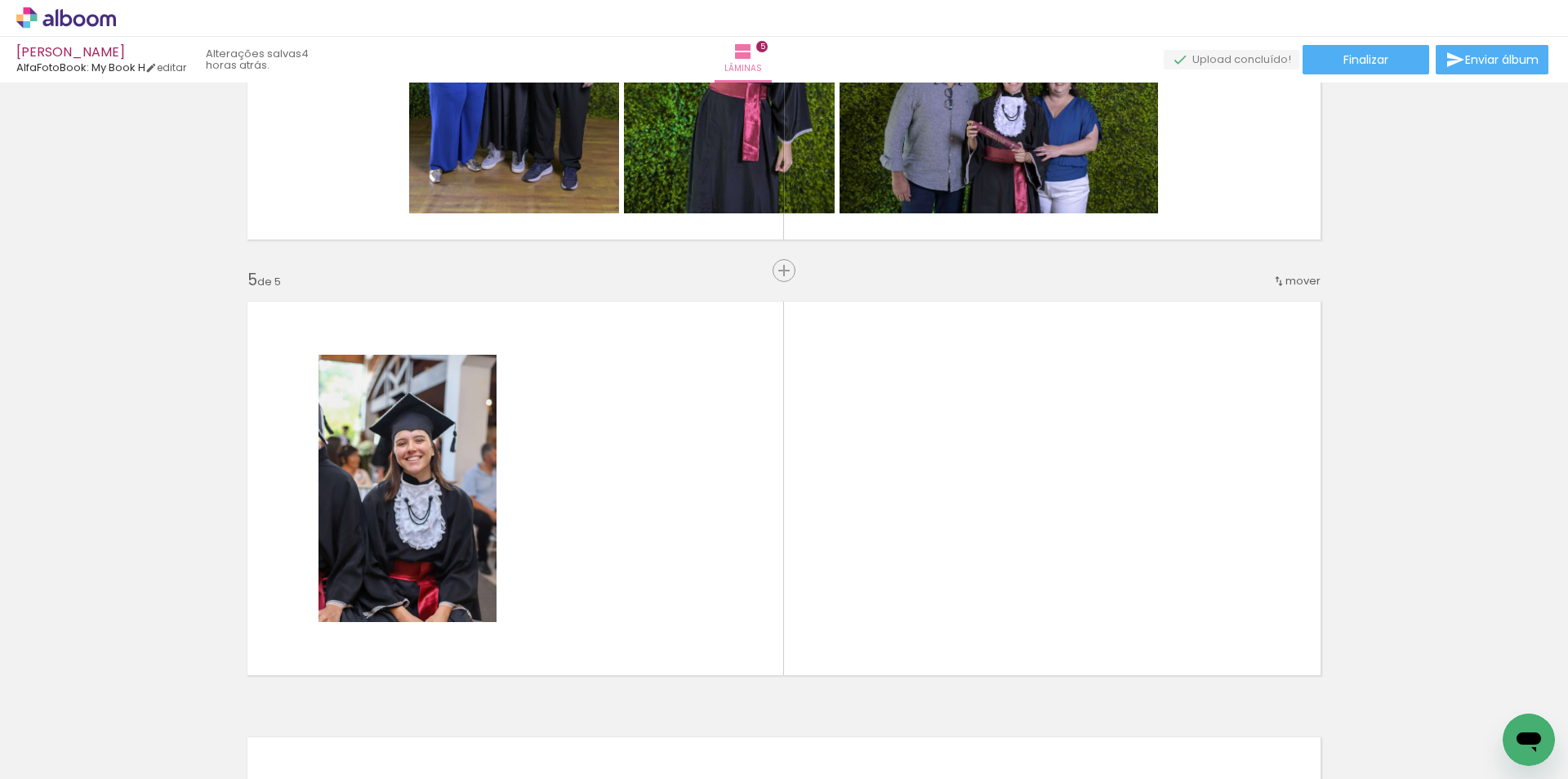
scroll to position [1690, 0]
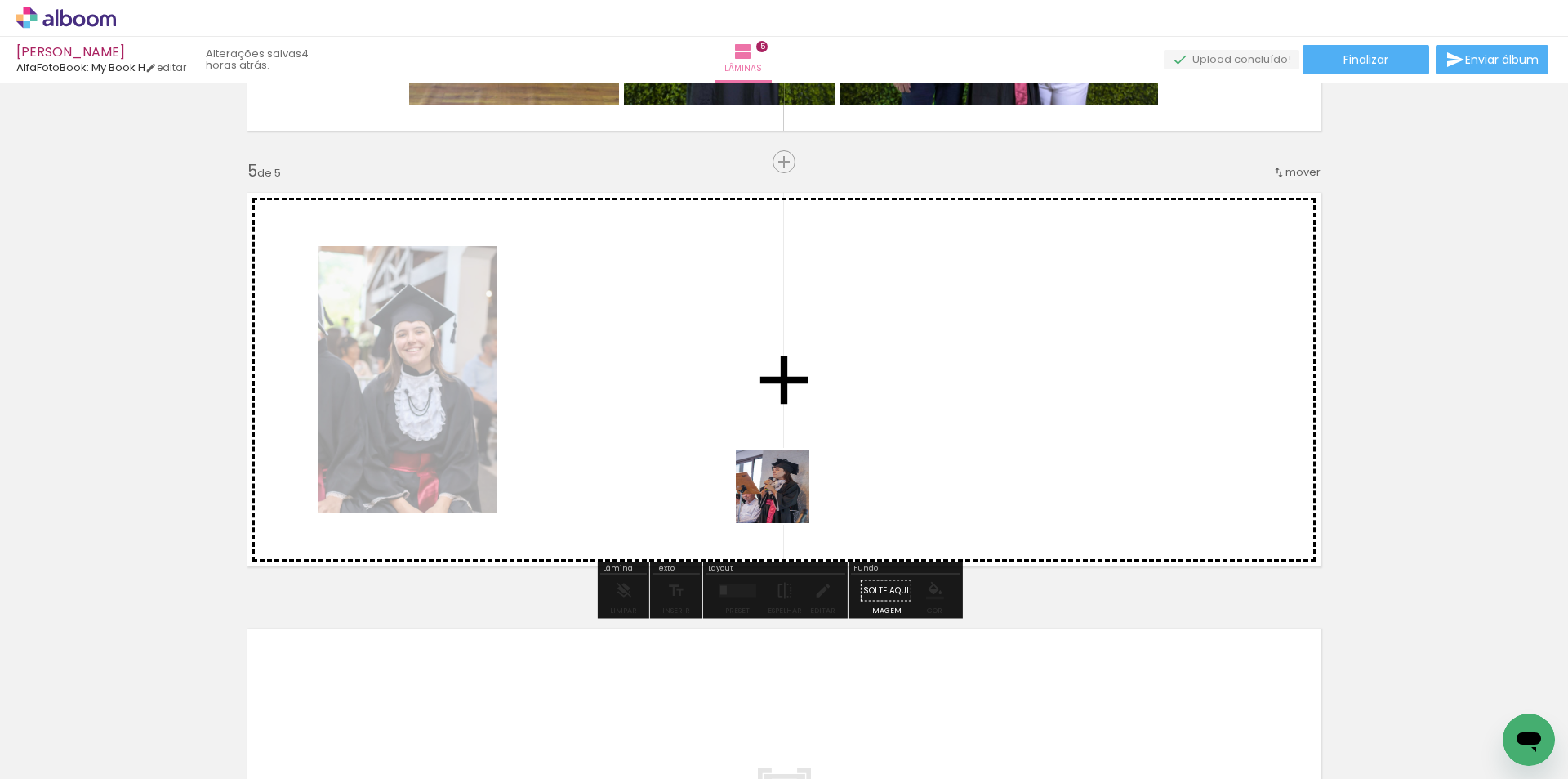
drag, startPoint x: 797, startPoint y: 727, endPoint x: 865, endPoint y: 694, distance: 75.6
click at [784, 495] on quentale-workspace at bounding box center [784, 389] width 1568 height 779
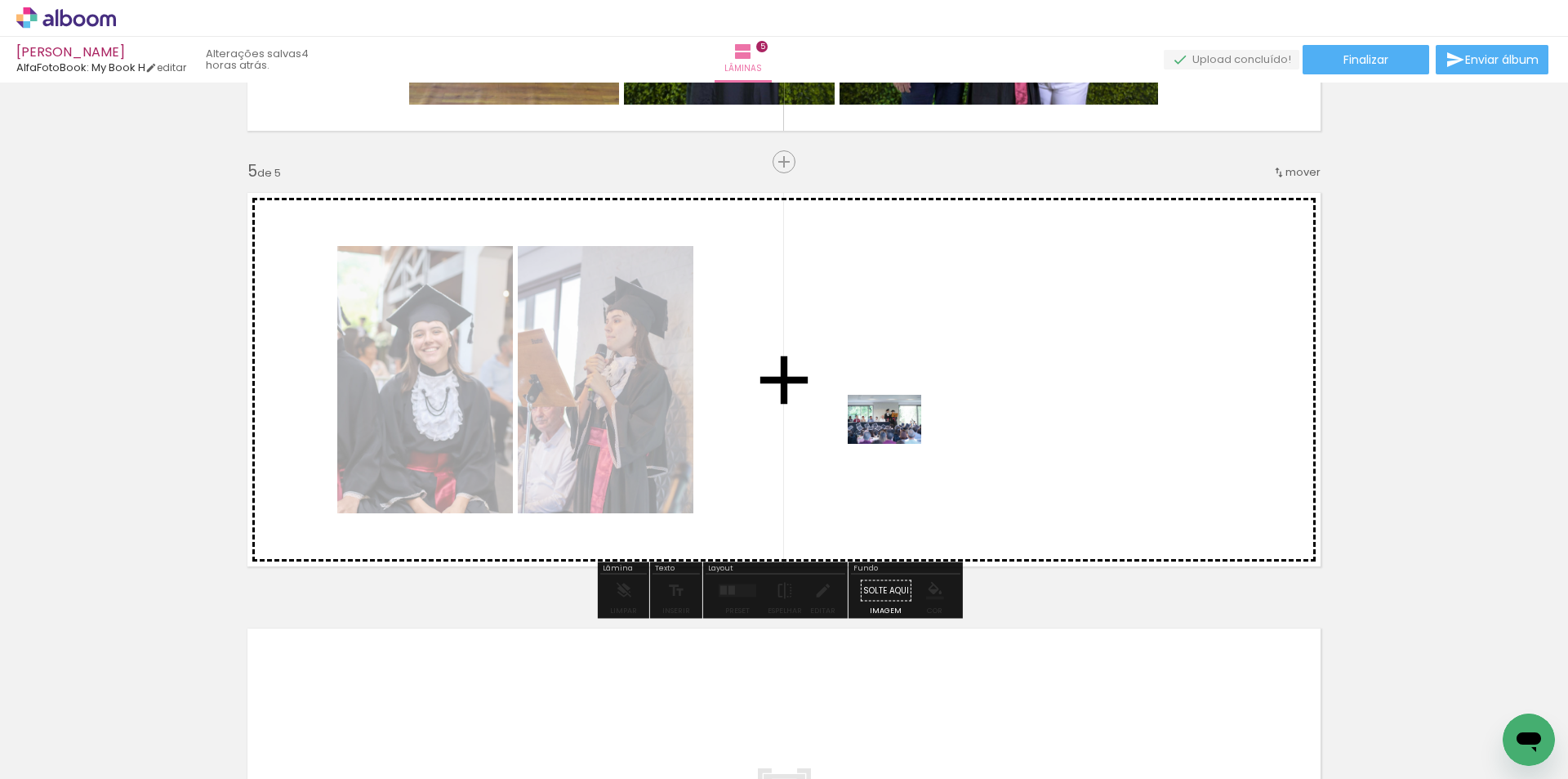
drag, startPoint x: 897, startPoint y: 721, endPoint x: 897, endPoint y: 443, distance: 278.0
click at [897, 443] on quentale-workspace at bounding box center [784, 389] width 1568 height 779
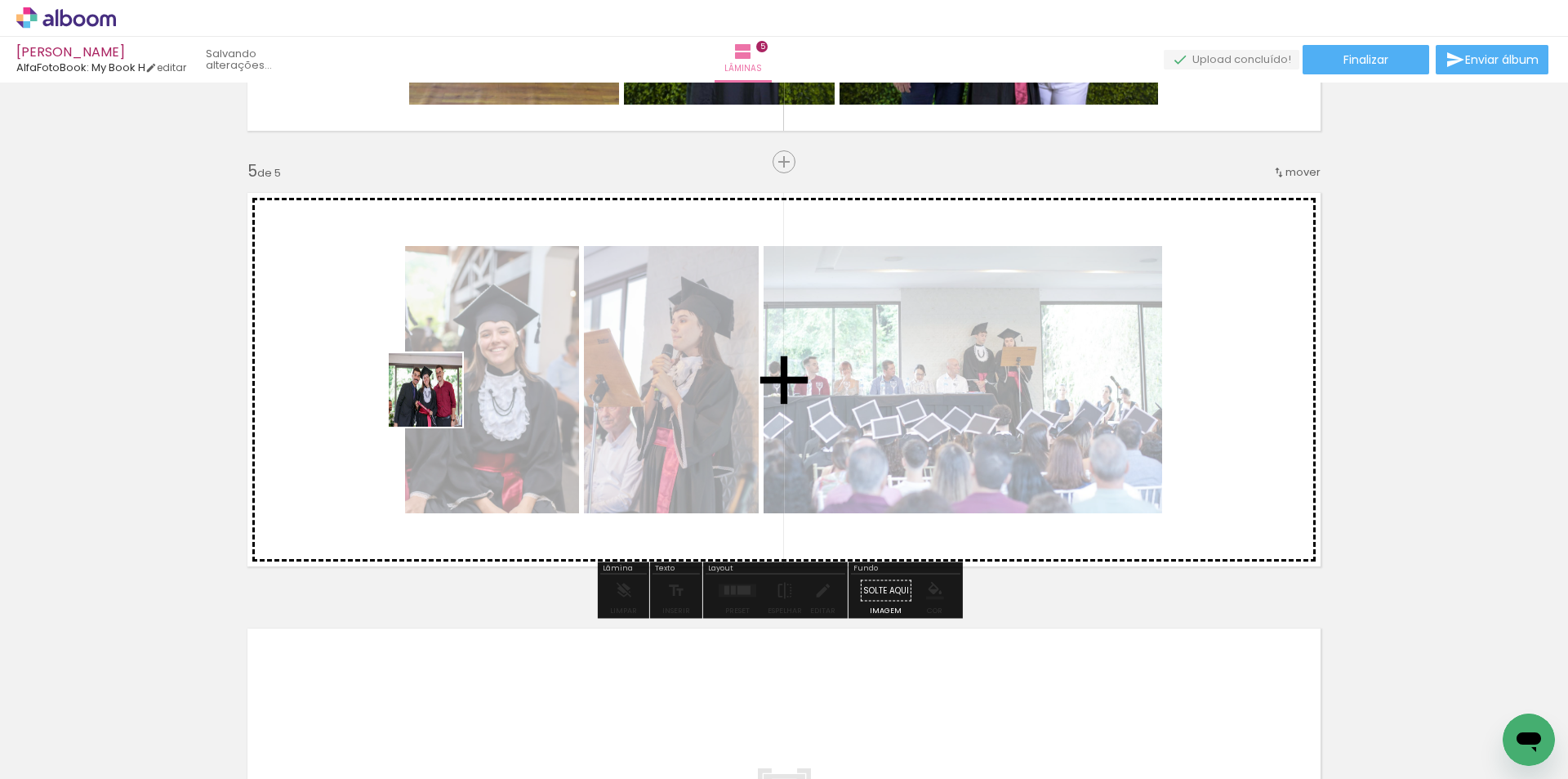
drag, startPoint x: 192, startPoint y: 732, endPoint x: 438, endPoint y: 402, distance: 411.6
click at [438, 402] on quentale-workspace at bounding box center [784, 389] width 1568 height 779
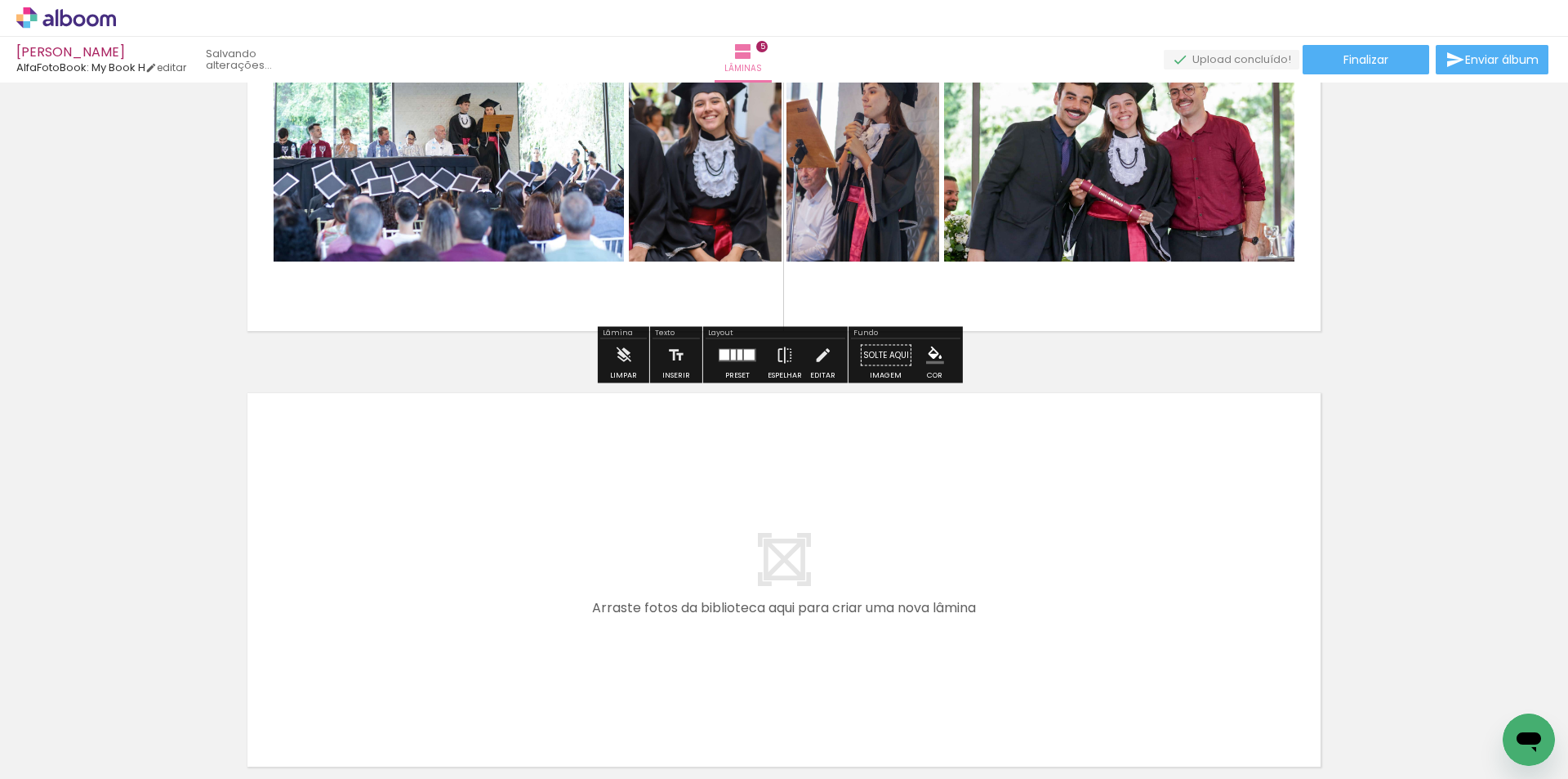
scroll to position [1934, 0]
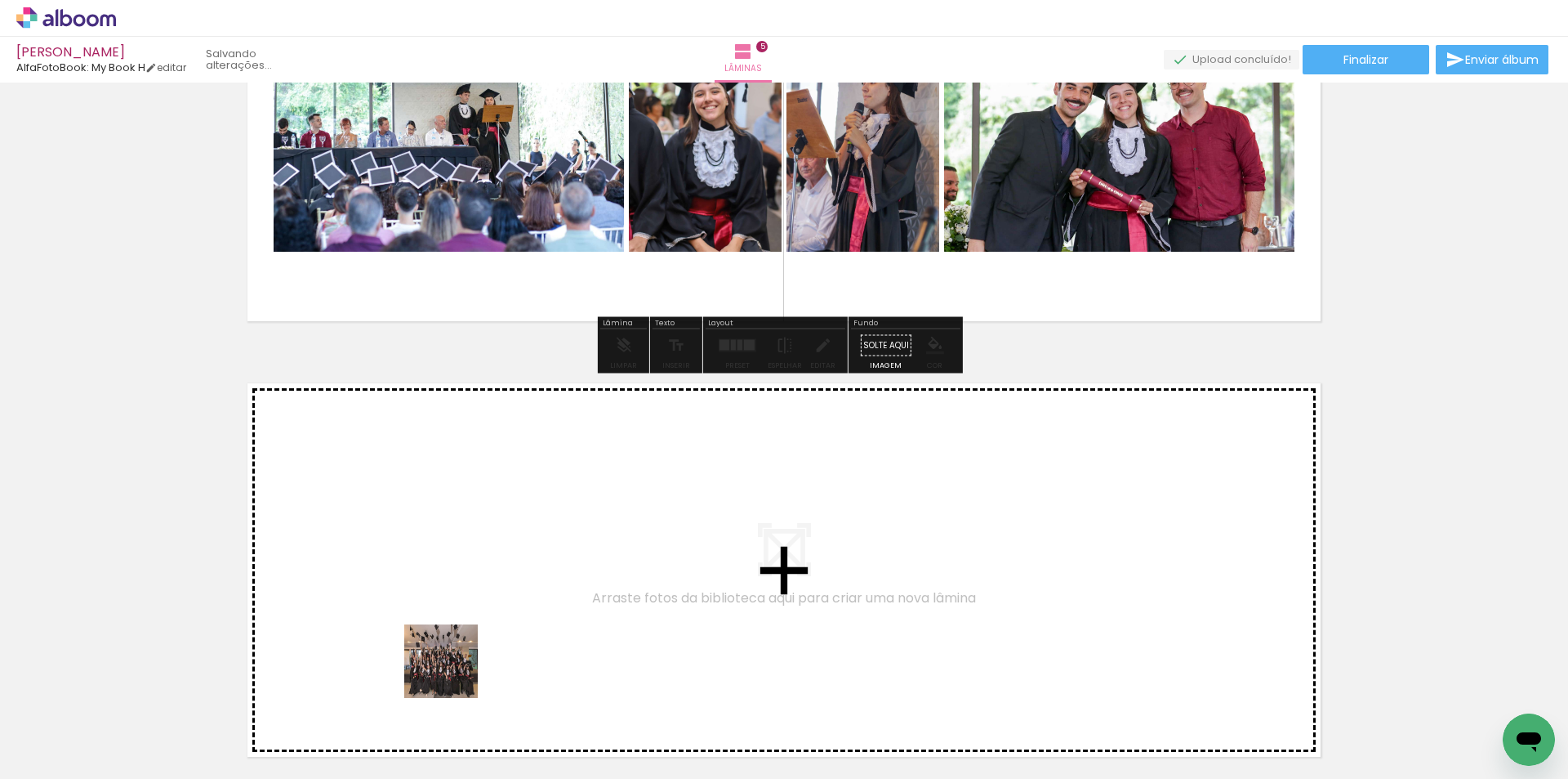
drag, startPoint x: 365, startPoint y: 727, endPoint x: 222, endPoint y: 773, distance: 150.2
click at [575, 600] on quentale-workspace at bounding box center [784, 389] width 1568 height 779
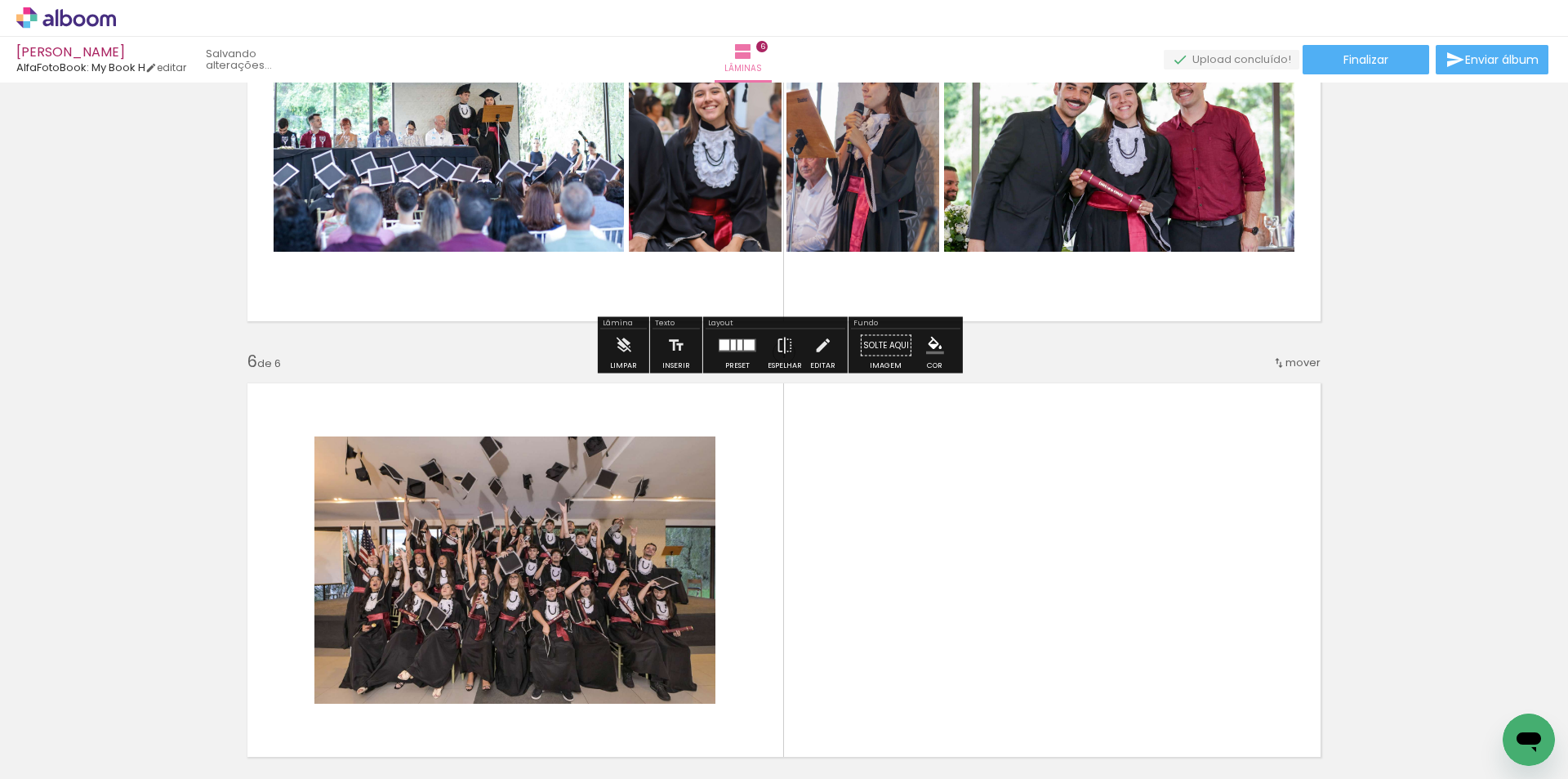
scroll to position [2125, 0]
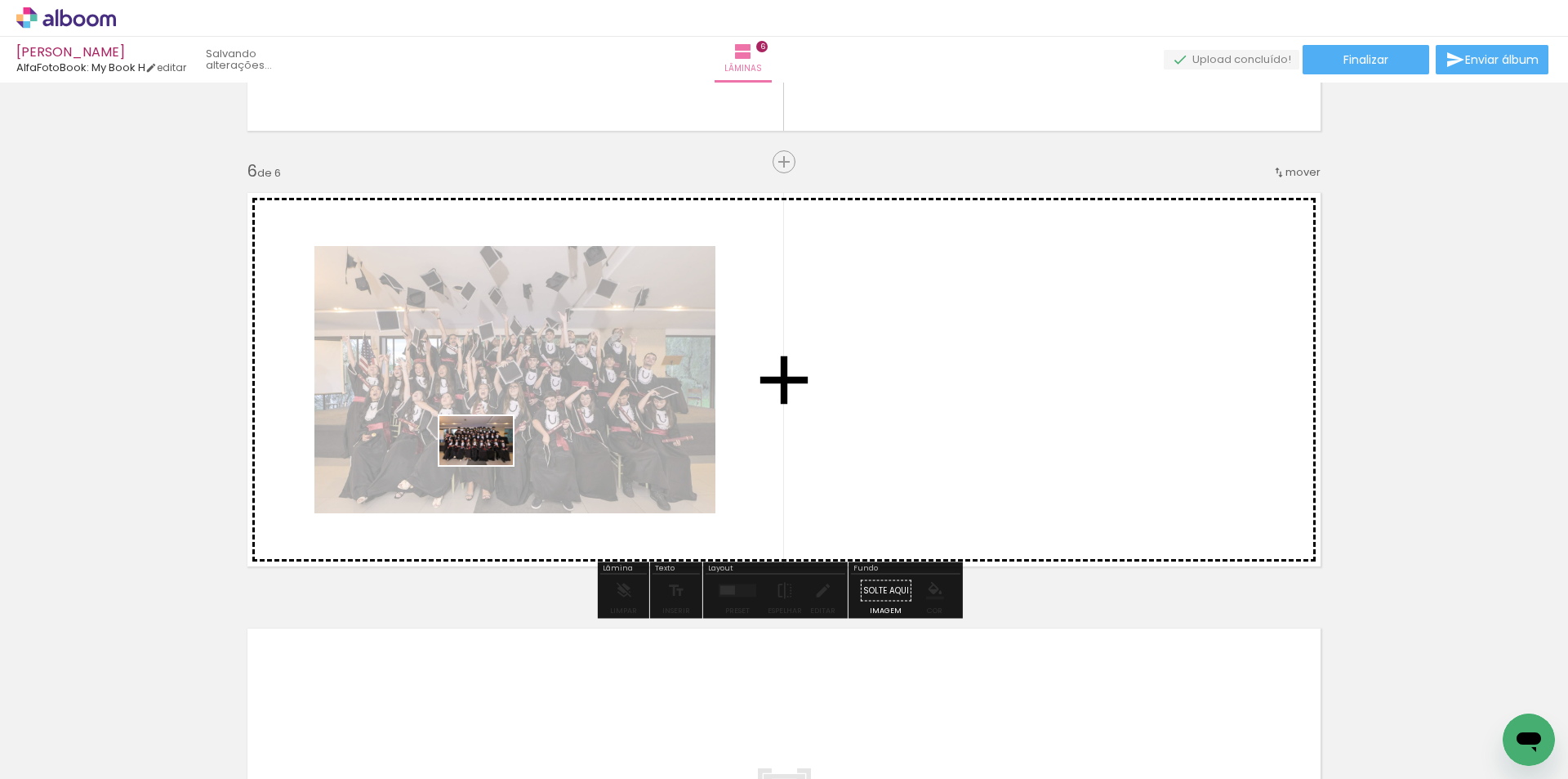
drag, startPoint x: 244, startPoint y: 732, endPoint x: 517, endPoint y: 443, distance: 397.6
click at [517, 443] on quentale-workspace at bounding box center [784, 389] width 1568 height 779
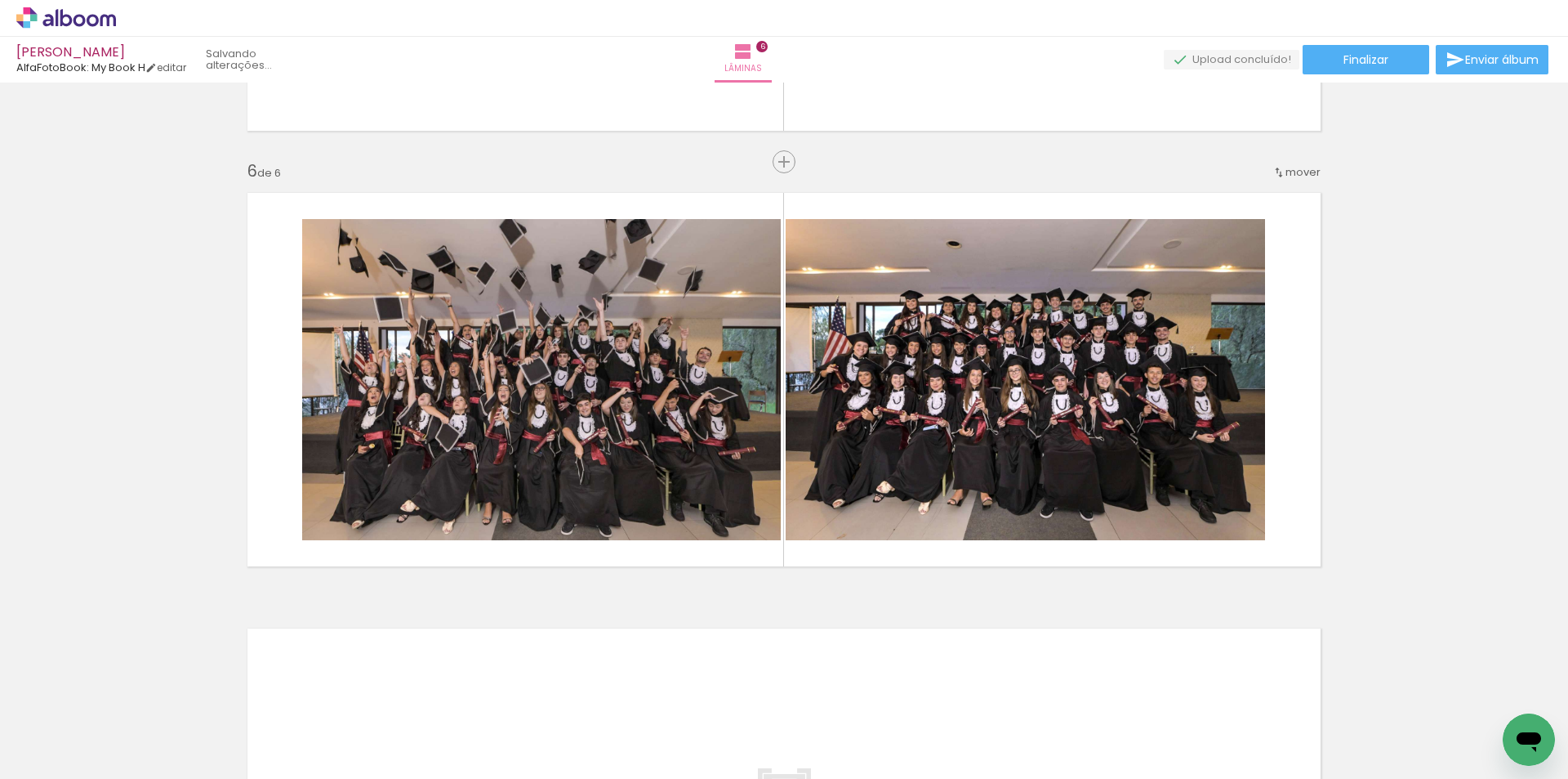
scroll to position [0, 1330]
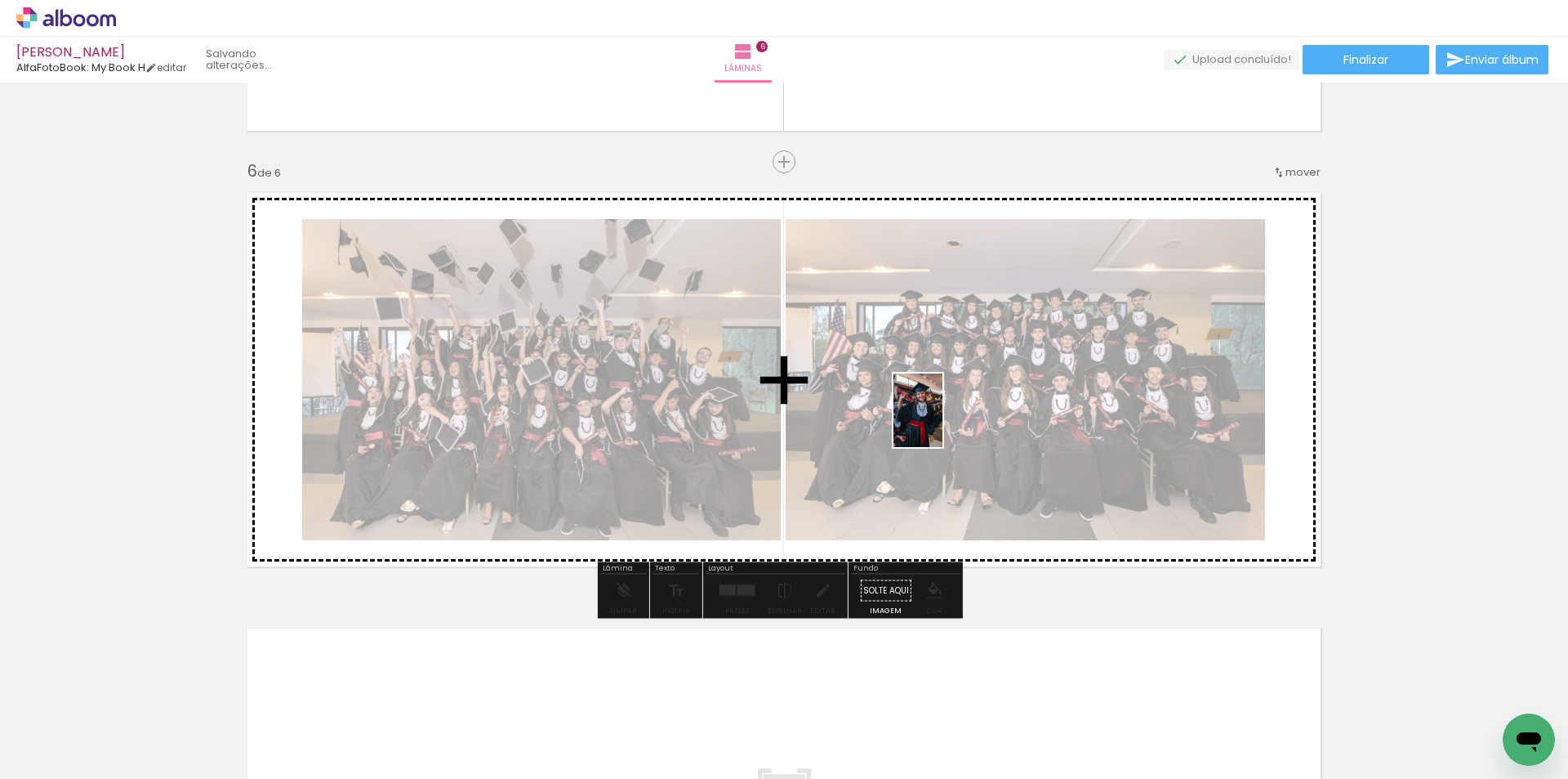
drag, startPoint x: 940, startPoint y: 728, endPoint x: 942, endPoint y: 422, distance: 306.0
click at [942, 422] on quentale-workspace at bounding box center [784, 389] width 1568 height 779
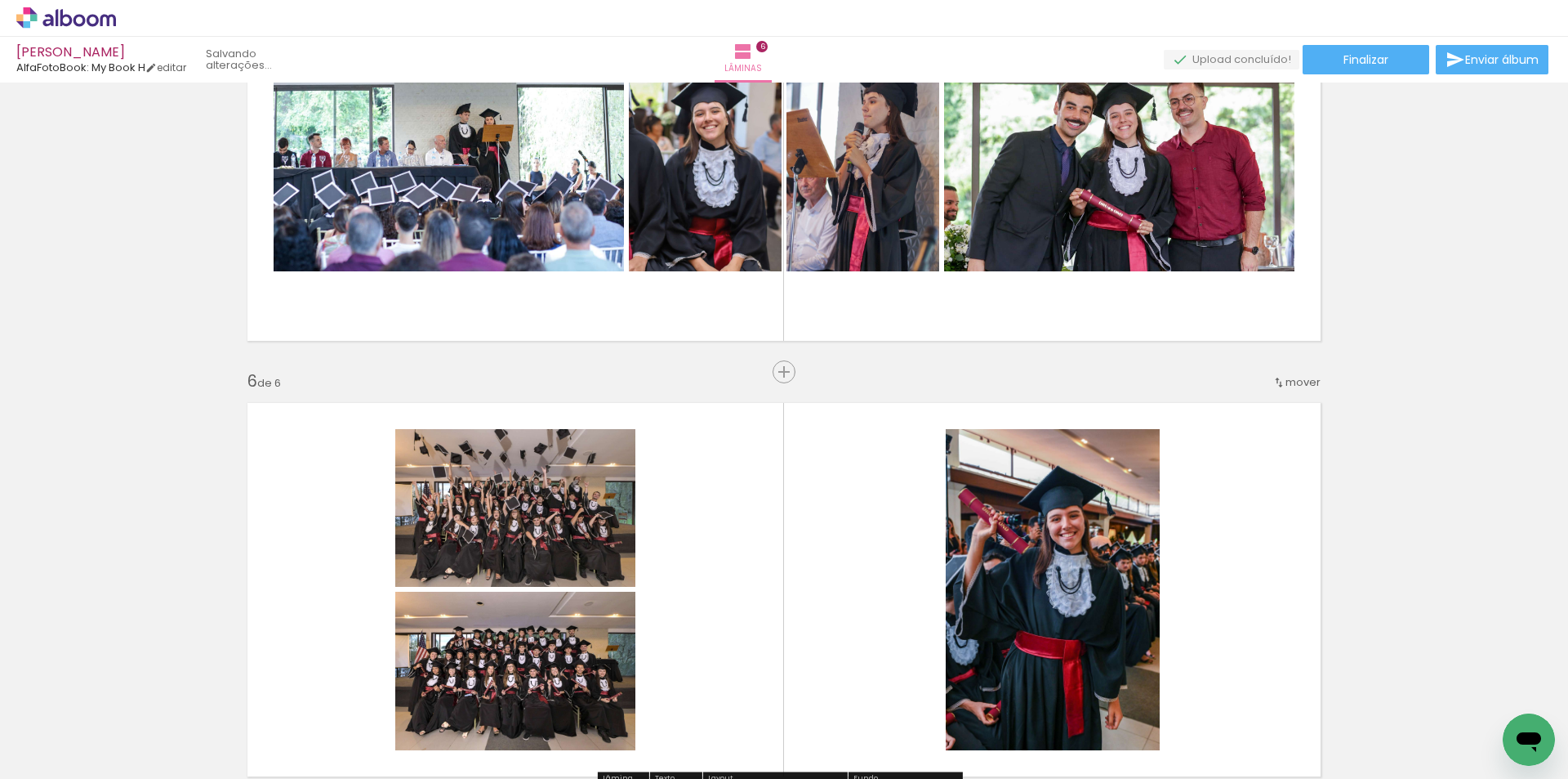
scroll to position [1880, 0]
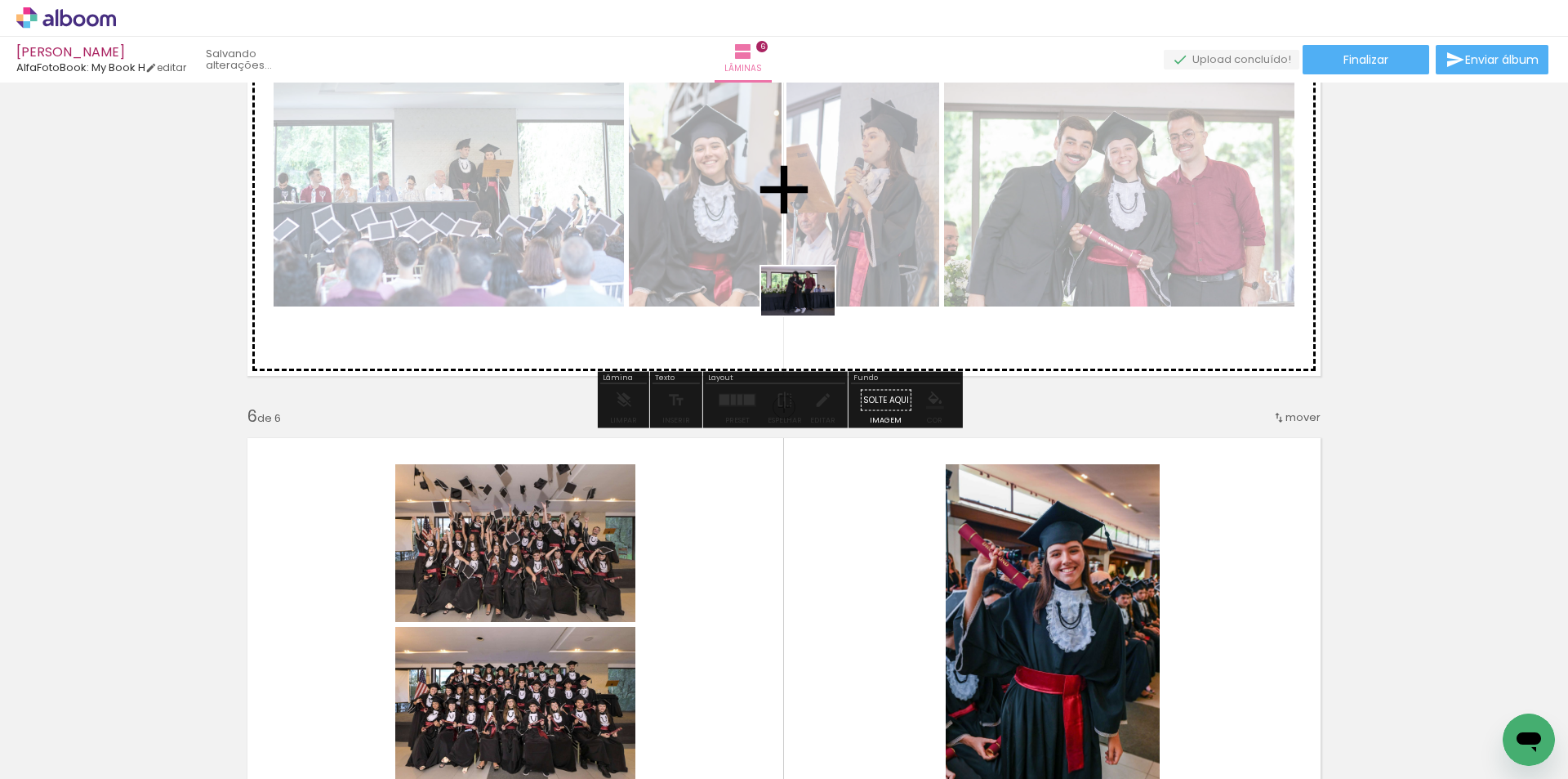
drag, startPoint x: 854, startPoint y: 726, endPoint x: 812, endPoint y: 303, distance: 425.1
click at [812, 303] on quentale-workspace at bounding box center [784, 389] width 1568 height 779
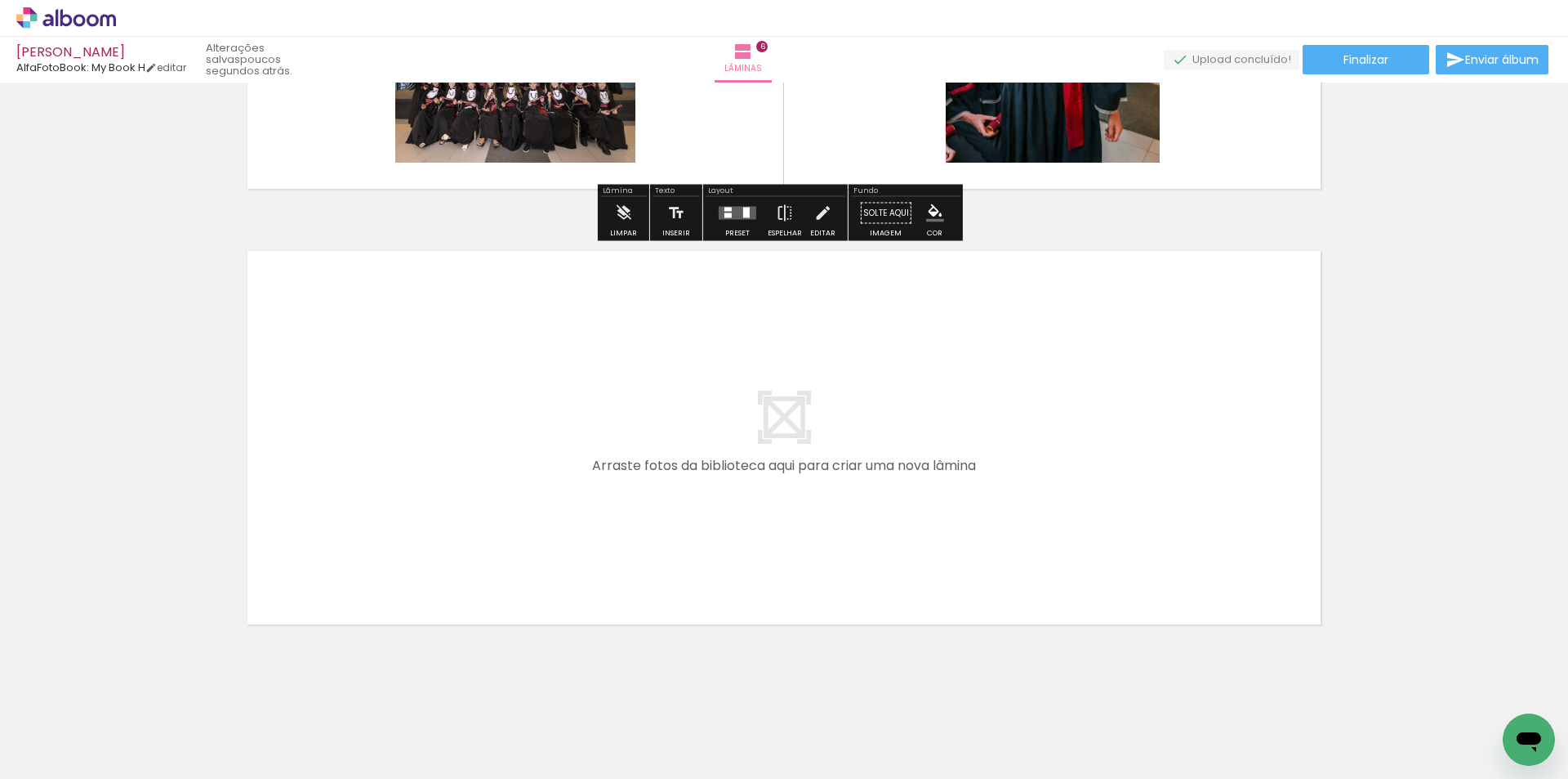
scroll to position [2518, 0]
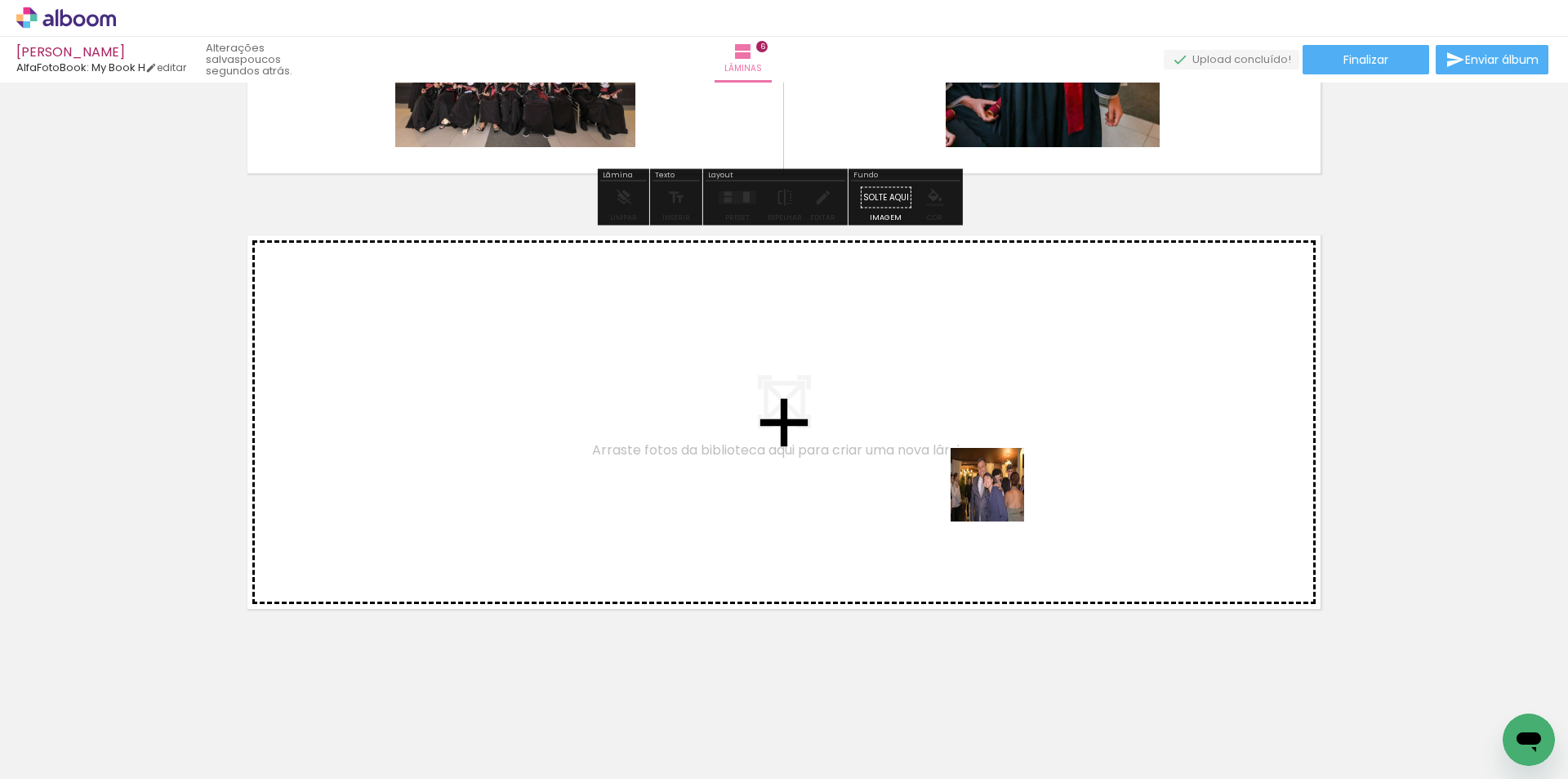
drag, startPoint x: 1036, startPoint y: 733, endPoint x: 1161, endPoint y: 745, distance: 125.6
click at [997, 497] on quentale-workspace at bounding box center [784, 389] width 1568 height 779
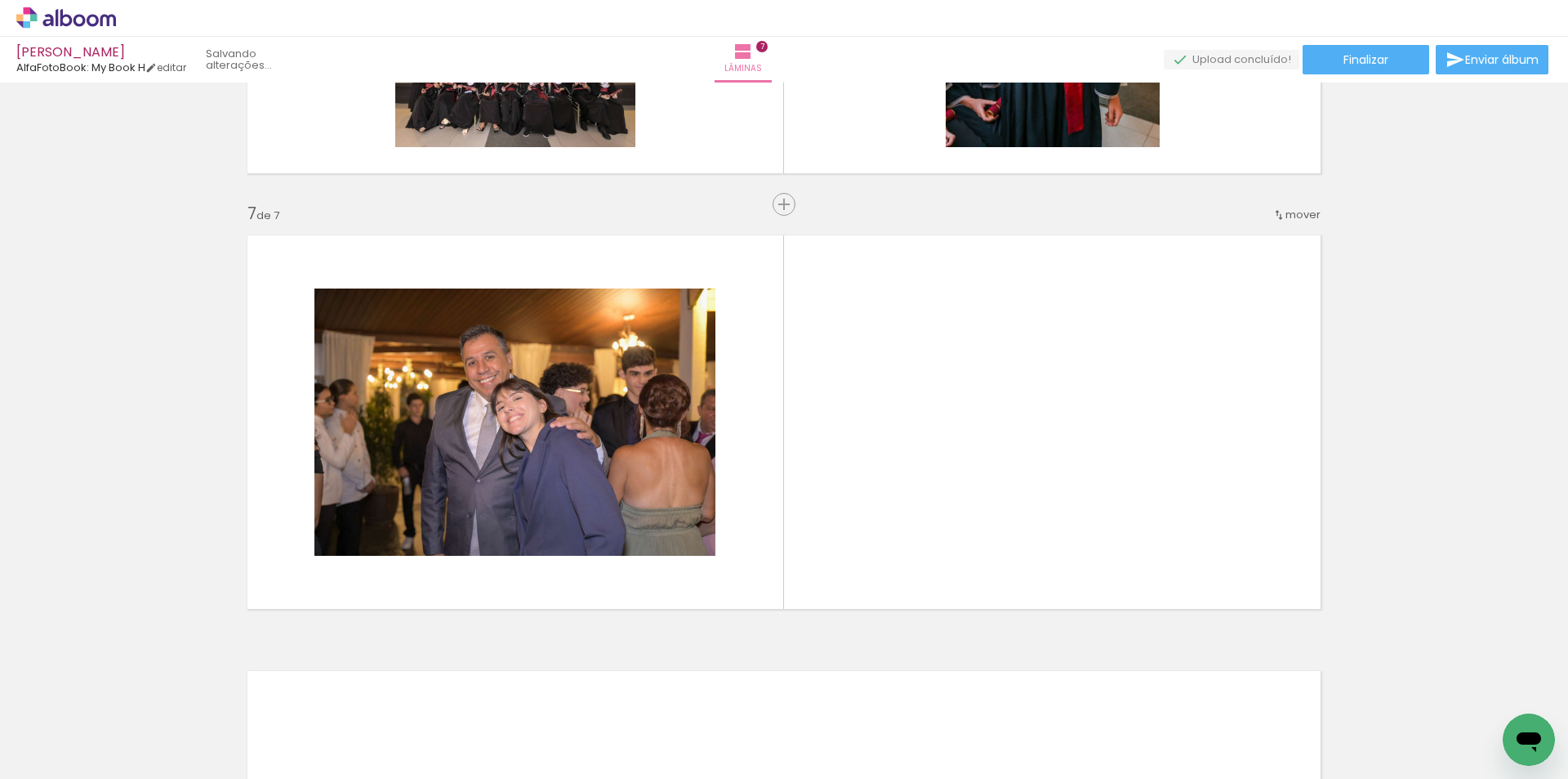
scroll to position [2561, 0]
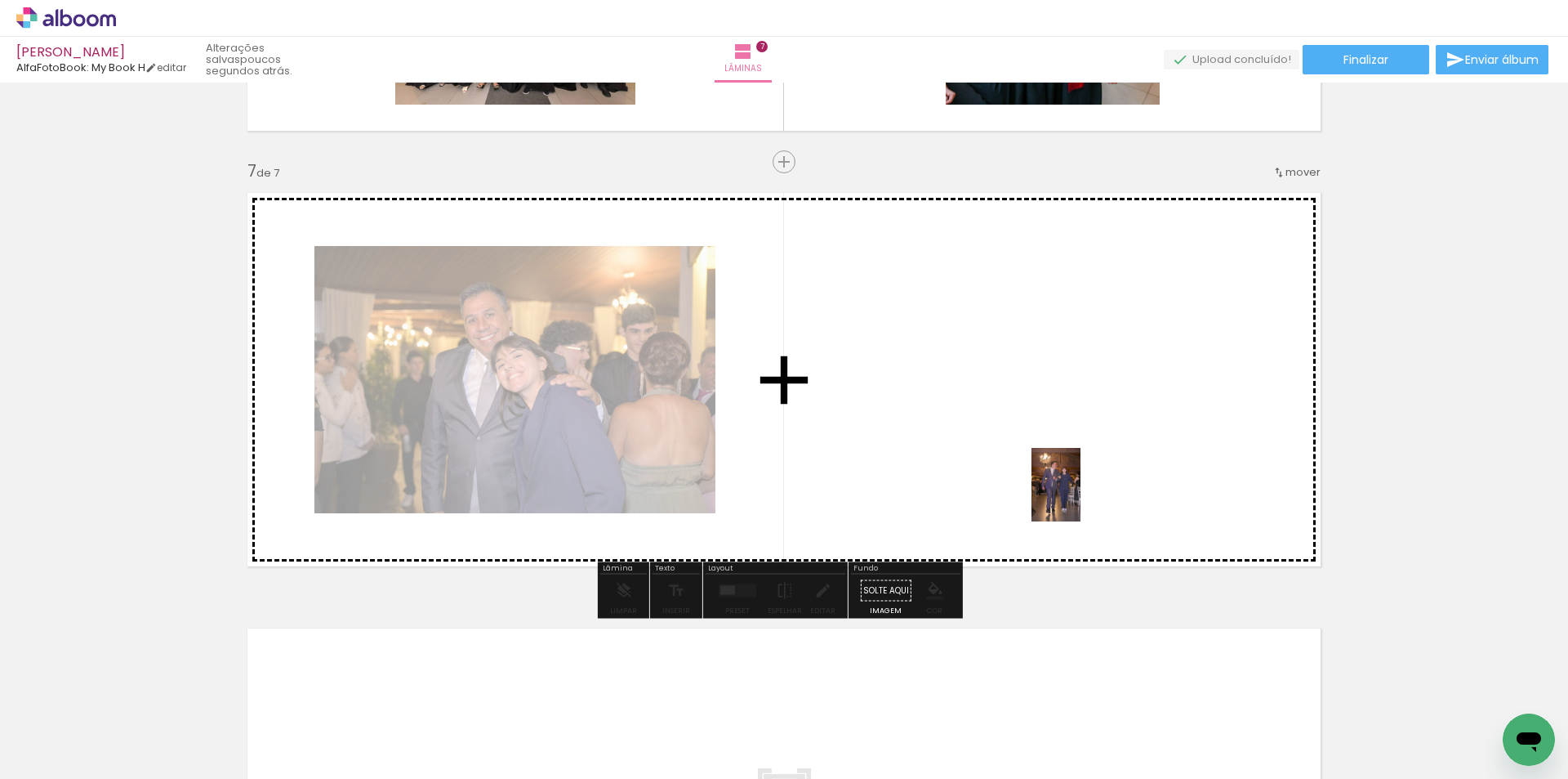
drag, startPoint x: 1125, startPoint y: 614, endPoint x: 1081, endPoint y: 542, distance: 84.4
click at [1080, 495] on quentale-workspace at bounding box center [784, 389] width 1568 height 779
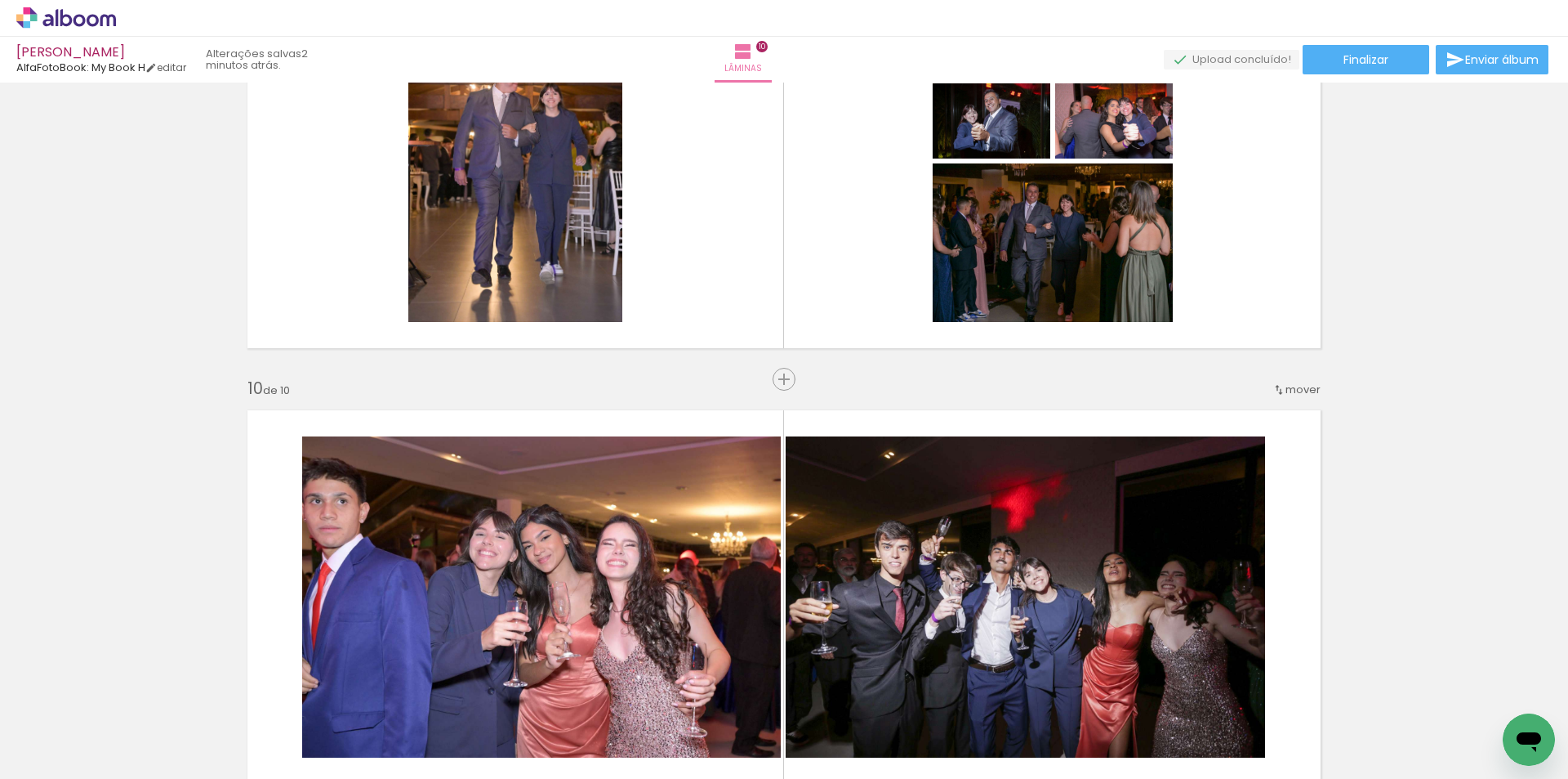
scroll to position [0, 2230]
click at [48, 751] on span "Adicionar Fotos" at bounding box center [58, 756] width 49 height 18
click at [0, 0] on input "file" at bounding box center [0, 0] width 0 height 0
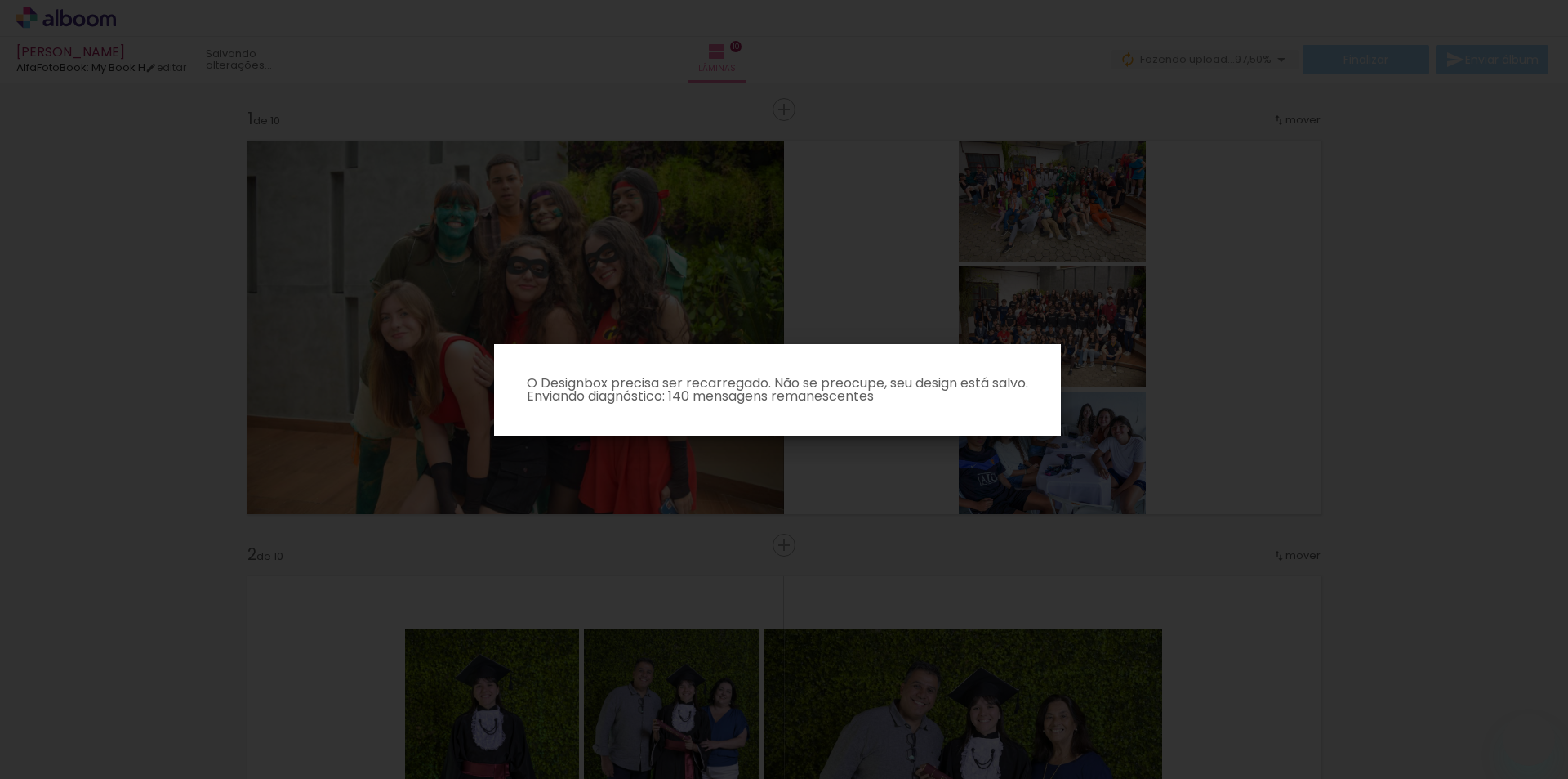
click at [902, 384] on p "O Designbox precisa ser recarregado. Não se preocupe, seu design está salvo. En…" at bounding box center [777, 389] width 541 height 26
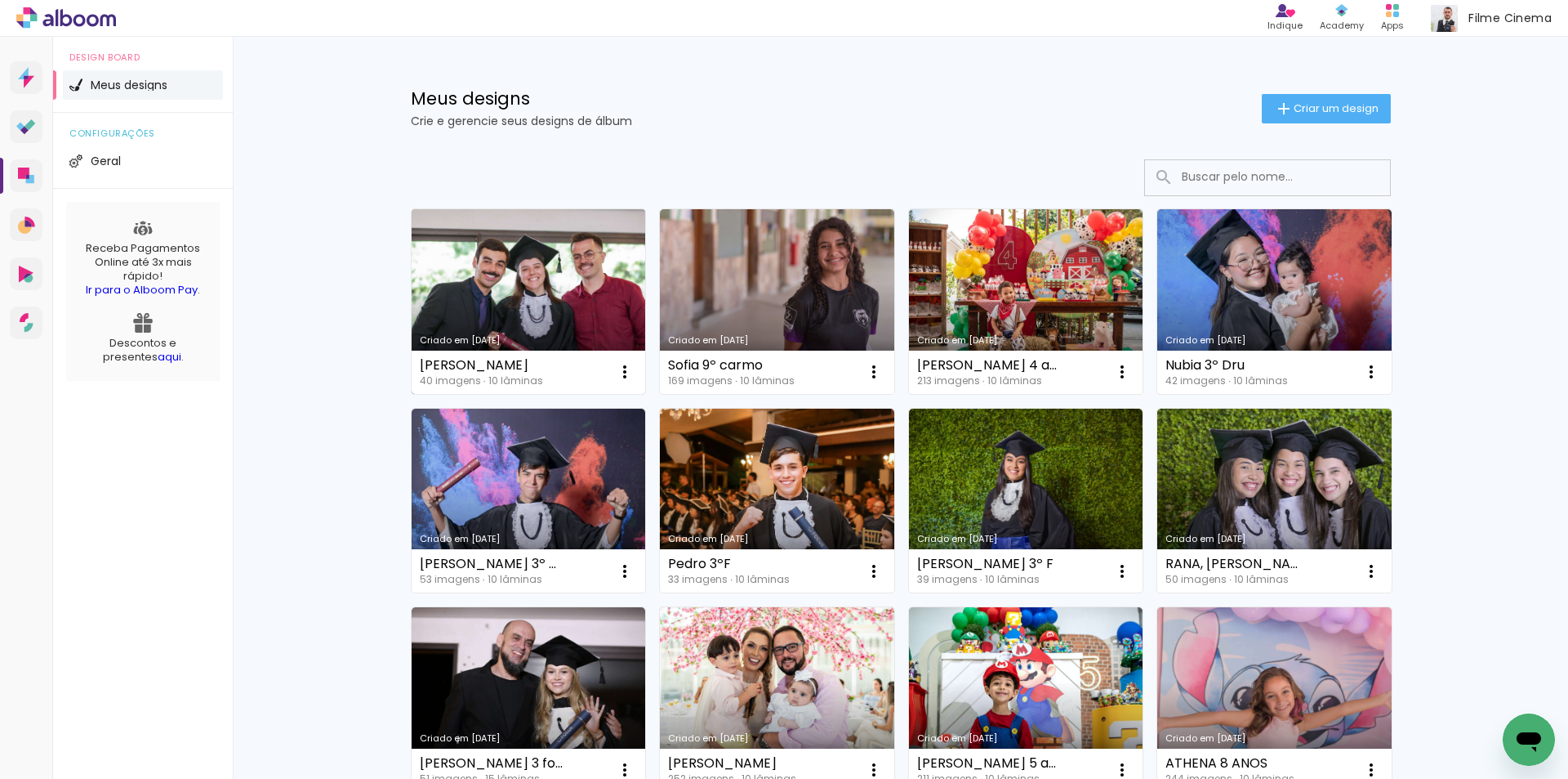
click at [556, 252] on link "Criado em [DATE]" at bounding box center [528, 301] width 234 height 185
